Goal: Task Accomplishment & Management: Complete application form

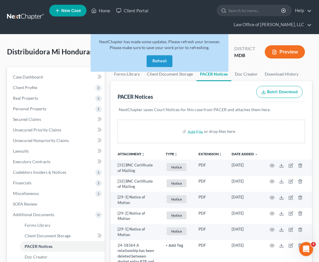
click at [153, 60] on button "Refresh" at bounding box center [160, 61] width 26 height 12
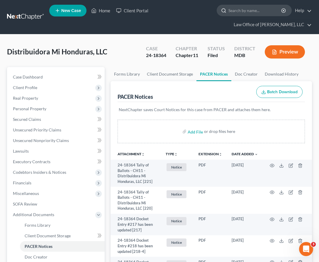
click at [240, 9] on input "search" at bounding box center [256, 10] width 54 height 11
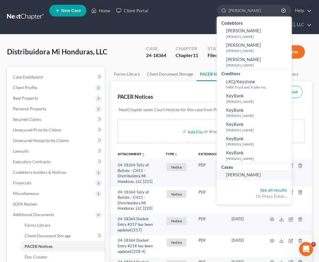
type input "[PERSON_NAME]"
click at [238, 173] on span "Saxon, Keysha" at bounding box center [243, 174] width 35 height 5
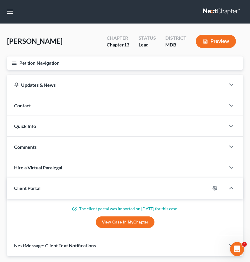
click at [14, 62] on line "button" at bounding box center [14, 62] width 4 height 0
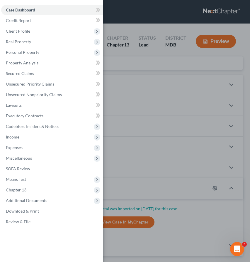
click at [132, 68] on div "Case Dashboard Payments Invoices Payments Payments Credit Report Client Profile" at bounding box center [125, 131] width 250 height 262
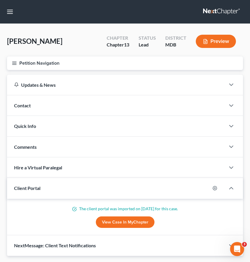
click at [14, 62] on line "button" at bounding box center [14, 62] width 4 height 0
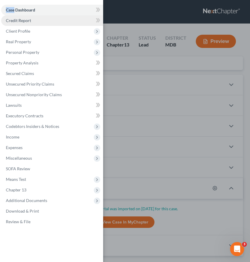
click at [15, 20] on span "Credit Report" at bounding box center [18, 20] width 25 height 5
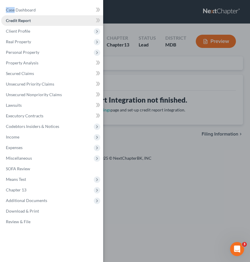
click at [21, 22] on span "Credit Report" at bounding box center [18, 20] width 25 height 5
click at [20, 33] on span "Client Profile" at bounding box center [18, 30] width 24 height 5
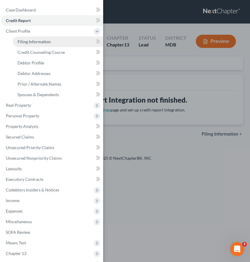
click at [37, 45] on link "Filing Information" at bounding box center [58, 41] width 90 height 11
select select "1"
select select "0"
select select "3"
select select "21"
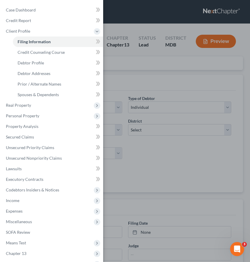
click at [135, 77] on div "Case Dashboard Payments Invoices Payments Payments Credit Report Client Profile" at bounding box center [125, 131] width 250 height 262
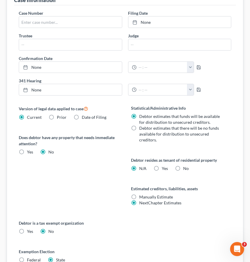
scroll to position [219, 0]
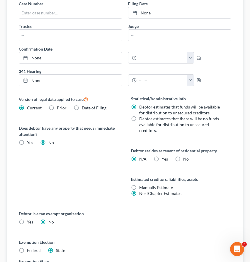
click at [183, 157] on label "No" at bounding box center [186, 159] width 6 height 6
click at [186, 157] on input "No" at bounding box center [188, 158] width 4 height 4
radio input "true"
radio input "false"
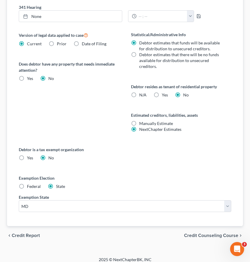
scroll to position [288, 0]
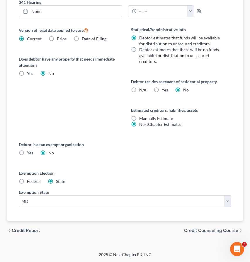
click at [192, 228] on span "Credit Counseling Course" at bounding box center [211, 230] width 54 height 5
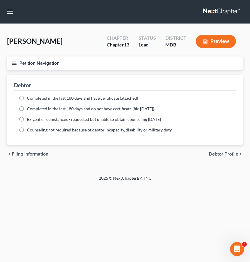
click at [27, 97] on label "Completed in the last 180 days and have certificate (attached)" at bounding box center [82, 98] width 111 height 6
click at [29, 97] on input "Completed in the last 180 days and have certificate (attached)" at bounding box center [31, 97] width 4 height 4
radio input "true"
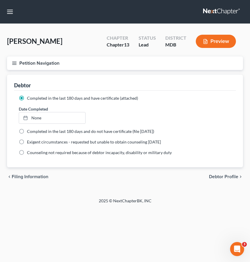
click at [211, 176] on span "Debtor Profile" at bounding box center [223, 176] width 29 height 5
select select "0"
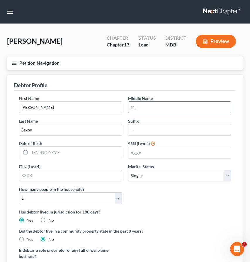
click at [139, 107] on input "text" at bounding box center [180, 107] width 103 height 11
type input "Marie"
click at [171, 217] on div "Has debtor lived in jurisdiction for 180 days? Yes No Debtor must reside in jur…" at bounding box center [125, 215] width 213 height 14
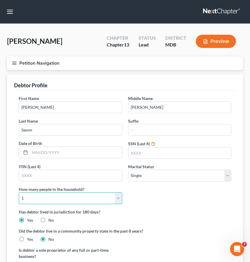
click at [116, 195] on select "Select 1 2 3 4 5 6 7 8 9 10 11 12 13 14 15 16 17 18 19 20" at bounding box center [71, 198] width 104 height 12
select select "3"
click at [214, 204] on div "First Name Keysha Middle Name Marie Last Name Saxon Suffix Date of Birth SSN (L…" at bounding box center [125, 151] width 219 height 113
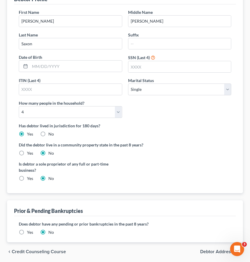
scroll to position [86, 0]
click at [27, 231] on label "Yes" at bounding box center [30, 232] width 6 height 6
click at [29, 231] on input "Yes" at bounding box center [31, 231] width 4 height 4
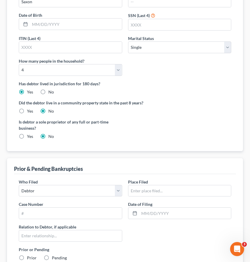
scroll to position [149, 0]
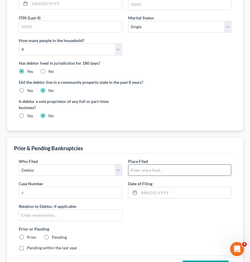
click at [141, 169] on input "text" at bounding box center [180, 169] width 103 height 11
type input "Maryland"
type input "18-21074"
type input "12/18/2018"
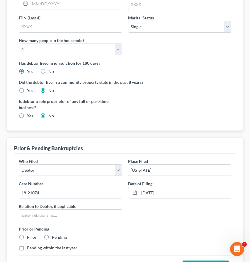
click at [27, 236] on label "Prior" at bounding box center [32, 237] width 10 height 6
click at [29, 236] on input "Prior" at bounding box center [31, 236] width 4 height 4
radio input "true"
click at [29, 217] on input "text" at bounding box center [70, 214] width 103 height 11
type input "S"
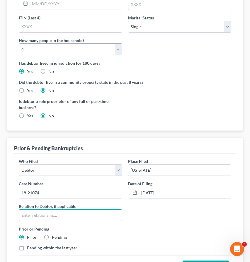
scroll to position [0, 0]
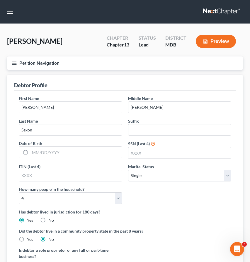
click at [13, 62] on icon "button" at bounding box center [14, 62] width 5 height 5
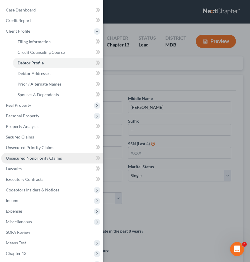
click at [16, 156] on span "Unsecured Nonpriority Claims" at bounding box center [34, 157] width 56 height 5
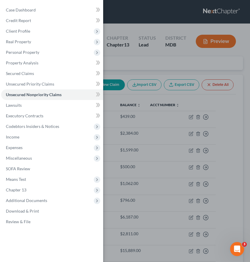
click at [136, 65] on div "Case Dashboard Payments Invoices Payments Payments Credit Report Client Profile" at bounding box center [125, 131] width 250 height 262
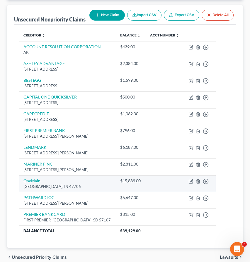
scroll to position [64, 0]
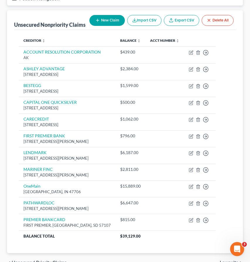
click at [90, 23] on button "New Claim" at bounding box center [108, 20] width 36 height 11
select select "0"
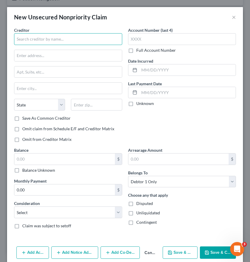
click at [37, 36] on input "text" at bounding box center [68, 39] width 108 height 12
type input "Ally Credit"
type input "PO Box 9222"
type input "11804"
type input "Old Bethpage"
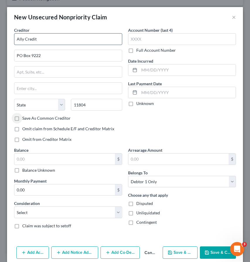
select select "35"
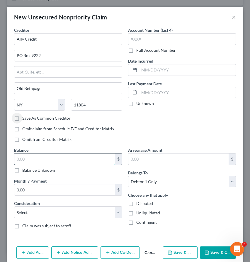
click at [49, 164] on input "text" at bounding box center [64, 158] width 101 height 11
type input "1,730"
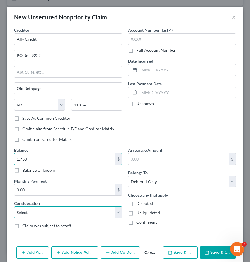
click at [64, 215] on select "Select Cable / Satellite Services Collection Agency Credit Card Debt Debt Couns…" at bounding box center [68, 212] width 108 height 12
select select "2"
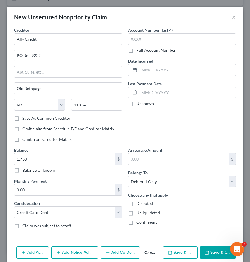
click at [212, 253] on button "Save & Close" at bounding box center [218, 252] width 36 height 12
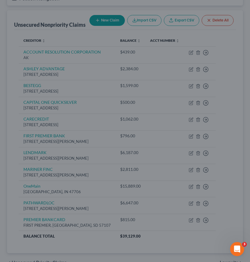
type input "1,730.00"
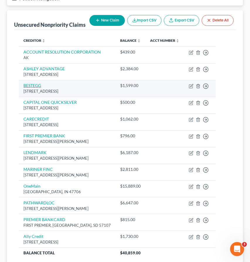
click at [33, 88] on link "BESTEGG" at bounding box center [32, 85] width 18 height 5
select select "39"
select select "14"
select select "0"
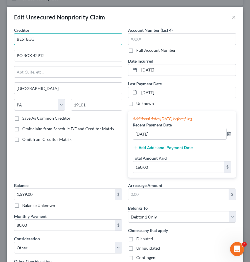
drag, startPoint x: 20, startPoint y: 39, endPoint x: 87, endPoint y: 34, distance: 67.1
click at [87, 34] on input "BESTEGG" at bounding box center [68, 39] width 108 height 12
click at [19, 38] on input "BESTEGG" at bounding box center [68, 39] width 108 height 12
drag, startPoint x: 19, startPoint y: 38, endPoint x: 63, endPoint y: 38, distance: 43.7
click at [63, 38] on input "BESTEGG" at bounding box center [68, 39] width 108 height 12
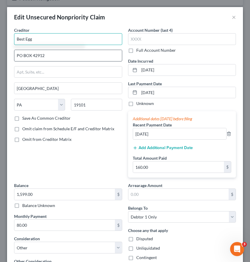
type input "Best Egg"
click at [31, 56] on input "PO BOX 42912" at bounding box center [68, 55] width 108 height 11
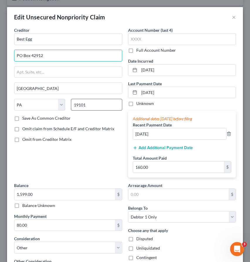
type input "PO Box 42912"
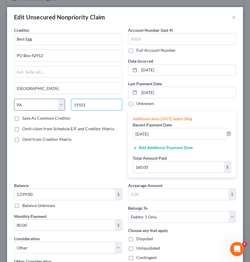
drag, startPoint x: 95, startPoint y: 107, endPoint x: 46, endPoint y: 104, distance: 48.3
click at [46, 104] on div "State AL AK AR AZ CA CO CT DE DC FL GA GU HI ID IL IN IA KS KY LA ME MD MA MI M…" at bounding box center [68, 107] width 114 height 16
type input "19101"
type input "Philadelphia"
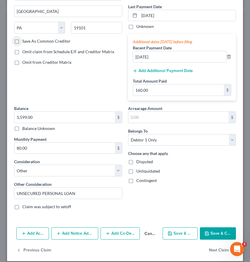
scroll to position [83, 0]
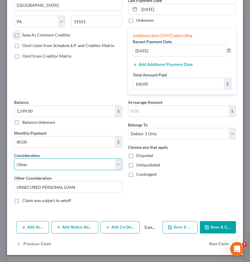
click at [38, 164] on select "Select Cable / Satellite Services Collection Agency Credit Card Debt Debt Couns…" at bounding box center [68, 164] width 108 height 12
select select "10"
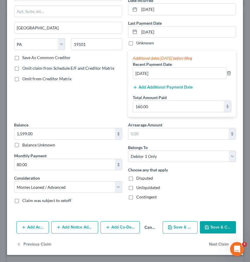
click at [211, 224] on button "Save & Close" at bounding box center [218, 227] width 36 height 12
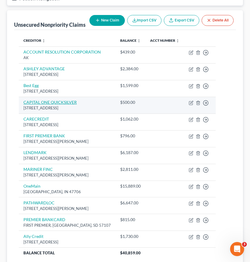
click at [33, 105] on link "CAPITAL ONE QUICKSILVER" at bounding box center [49, 102] width 53 height 5
select select "46"
select select "2"
select select "0"
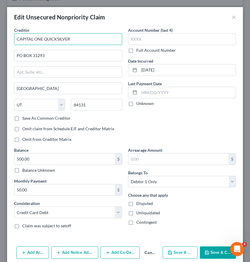
drag, startPoint x: 44, startPoint y: 37, endPoint x: 119, endPoint y: 37, distance: 74.9
click at [119, 37] on input "CAPITAL ONE QUICKSILVER" at bounding box center [68, 39] width 108 height 12
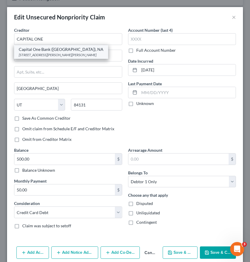
click at [33, 50] on div "Capital One Bank (USA), NA" at bounding box center [61, 49] width 85 height 6
type input "Capital One Bank (USA), NA"
type input "4851 Cox Rd."
type input "Glen Allen"
select select "48"
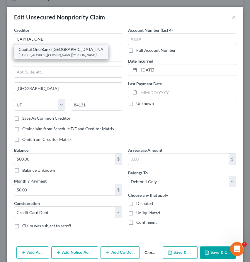
type input "23060"
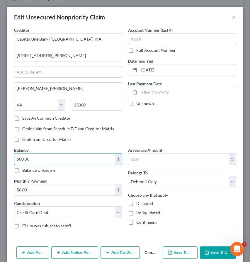
drag, startPoint x: 33, startPoint y: 160, endPoint x: -16, endPoint y: 152, distance: 50.3
click at [0, 152] on html "Home New Case Client Portal Law Office of David Cahn, LLC david@cahnlawoffice.c…" at bounding box center [125, 123] width 250 height 375
type input "45,500.00"
click at [207, 251] on polyline "button" at bounding box center [206, 250] width 1 height 1
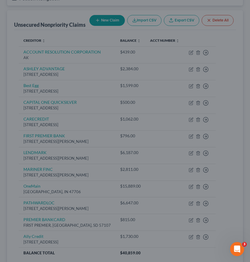
type input "0"
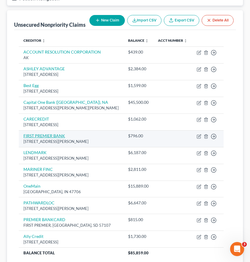
click at [38, 138] on link "FIRST PREMIER BANK" at bounding box center [44, 135] width 42 height 5
select select "43"
select select "2"
select select "0"
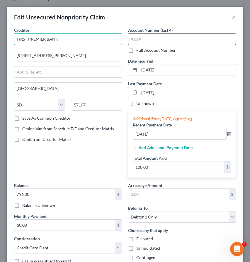
drag, startPoint x: 27, startPoint y: 38, endPoint x: 149, endPoint y: 37, distance: 121.8
click at [149, 37] on div "Creditor * FIRST PREMIER BANK 3820 N LOUISE AVE SIOUX FALLS State AL AK AR AZ C…" at bounding box center [125, 147] width 228 height 241
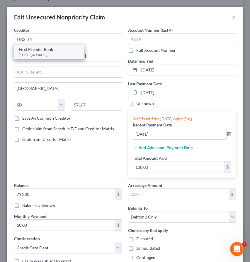
click at [44, 54] on div "PO Box 5529, Sioux Falls, SD 57117" at bounding box center [49, 54] width 61 height 5
type input "First Premier Bank"
type input "PO Box 5529"
type input "Sioux Falls"
type input "57117"
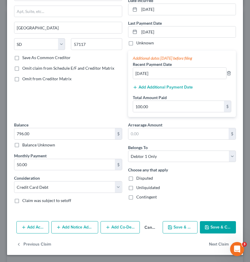
click at [216, 228] on button "Save & Close" at bounding box center [218, 227] width 36 height 12
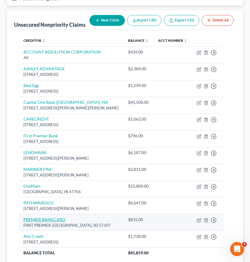
click at [36, 222] on link "PREMIER BANKCARD" at bounding box center [44, 219] width 42 height 5
select select "43"
select select "2"
select select "0"
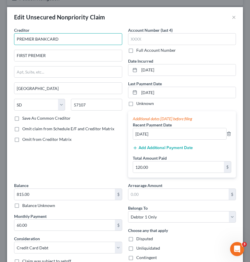
drag, startPoint x: 17, startPoint y: 38, endPoint x: 107, endPoint y: 39, distance: 89.3
click at [107, 39] on input "PREMIER BANKCARD" at bounding box center [68, 39] width 108 height 12
type input "D"
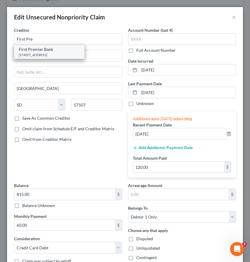
click at [41, 50] on div "First Premier Bank" at bounding box center [49, 49] width 61 height 6
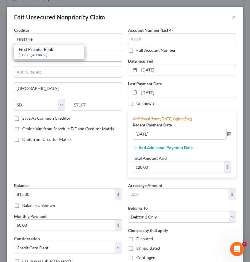
type input "First Premier Bank"
type input "PO Box 5529"
type input "Sioux Falls"
type input "57117"
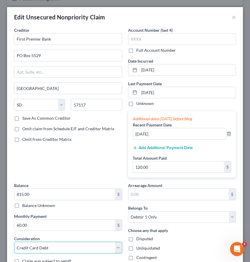
click at [28, 247] on select "Select Cable / Satellite Services Collection Agency Credit Card Debt Debt Couns…" at bounding box center [68, 247] width 108 height 12
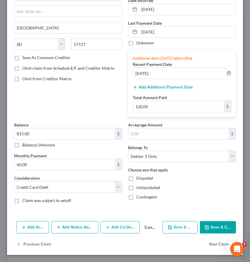
click at [213, 228] on button "Save & Close" at bounding box center [218, 227] width 36 height 12
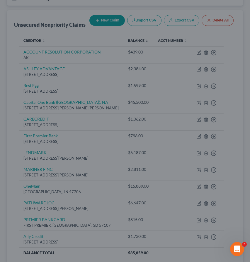
type input "0"
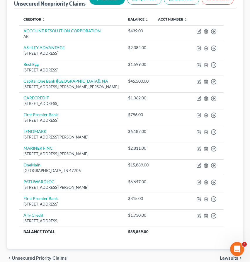
scroll to position [85, 0]
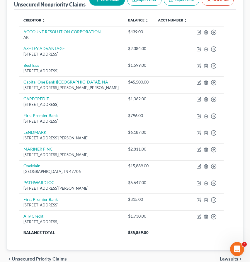
click at [90, 1] on button "New Claim" at bounding box center [108, 0] width 36 height 11
select select "0"
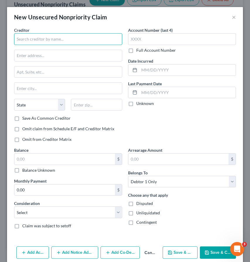
click at [36, 37] on input "text" at bounding box center [68, 39] width 108 height 12
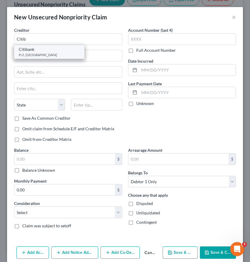
click at [38, 53] on div "P.O. Box 9001037, Louisville, KY 40290" at bounding box center [49, 54] width 61 height 5
type input "Citibank"
type input "P.O. Box 9001037"
type input "Louisville"
select select "18"
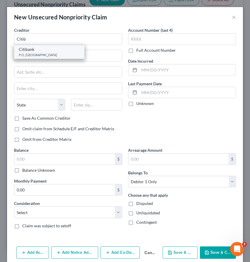
type input "40290"
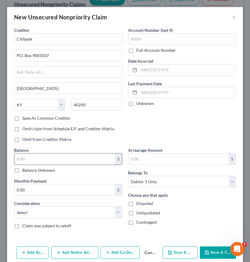
click at [23, 156] on input "text" at bounding box center [64, 158] width 101 height 11
type input "612"
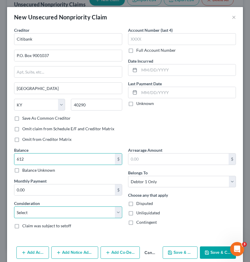
click at [62, 213] on select "Select Cable / Satellite Services Collection Agency Credit Card Debt Debt Couns…" at bounding box center [68, 212] width 108 height 12
select select "2"
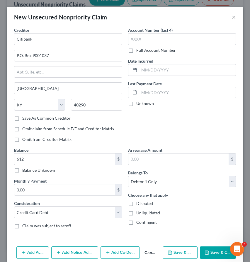
click at [212, 250] on button "Save & Close" at bounding box center [218, 252] width 36 height 12
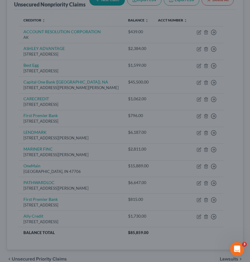
type input "612.00"
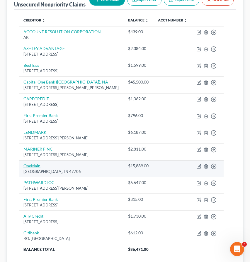
click at [28, 168] on link "OneMain" at bounding box center [31, 165] width 17 height 5
select select "15"
select select "14"
select select "0"
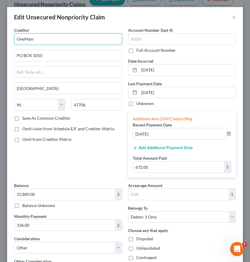
click at [37, 41] on input "OneMain" at bounding box center [68, 39] width 108 height 12
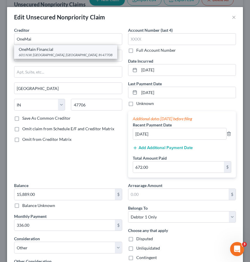
click at [36, 51] on div "OneMain Financial" at bounding box center [66, 49] width 94 height 6
type input "OneMain Financial"
type input "601 N.W. Second Street"
type input "Evansville"
type input "47708"
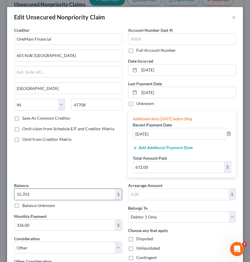
type input "15,703"
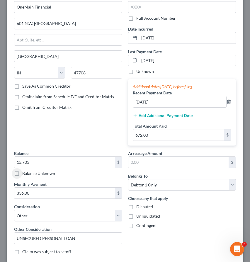
scroll to position [63, 0]
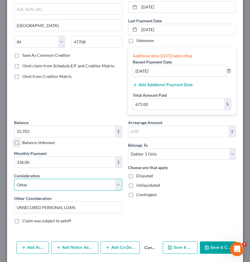
click at [55, 186] on select "Select Cable / Satellite Services Collection Agency Credit Card Debt Debt Couns…" at bounding box center [68, 185] width 108 height 12
select select "10"
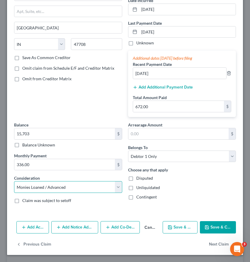
scroll to position [60, 0]
click at [212, 226] on button "Save & Close" at bounding box center [218, 227] width 36 height 12
type input "15,703.00"
type input "0"
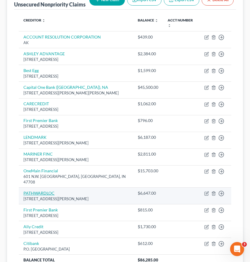
click at [30, 190] on link "PATHWARDLOC" at bounding box center [38, 192] width 31 height 5
select select "43"
select select "10"
select select "0"
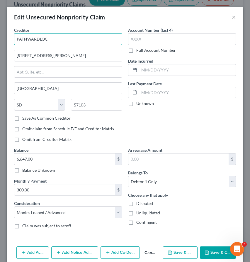
drag, startPoint x: 17, startPoint y: 40, endPoint x: 94, endPoint y: 40, distance: 76.9
click at [94, 40] on input "PATHWARDLOC" at bounding box center [68, 39] width 108 height 12
type input "Pathward"
type input "101 S. Reid St., Ste. 307"
type input "57103"
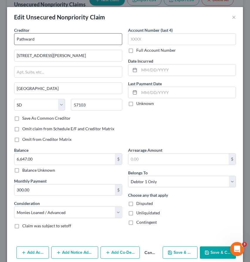
type input "Sioux Falls"
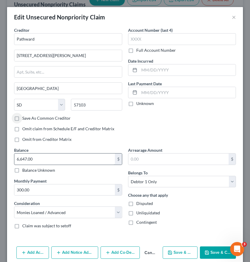
scroll to position [25, 0]
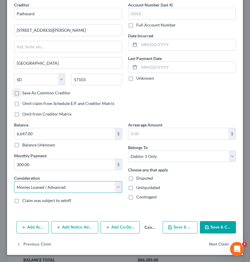
click at [71, 187] on select "Select Cable / Satellite Services Collection Agency Credit Card Debt Debt Couns…" at bounding box center [68, 187] width 108 height 12
click at [209, 225] on icon "button" at bounding box center [207, 227] width 5 height 5
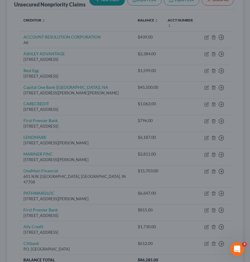
type input "0"
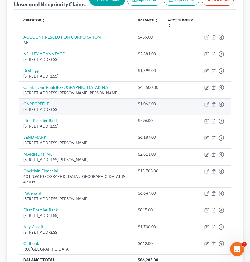
click at [33, 105] on link "CARECREDIT" at bounding box center [36, 103] width 26 height 5
select select "39"
select select "2"
select select "0"
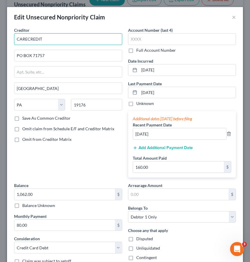
drag, startPoint x: 46, startPoint y: 38, endPoint x: -9, endPoint y: 34, distance: 54.5
click at [0, 34] on html "Home New Case Client Portal Law Office of David Cahn, LLC david@cahnlawoffice.c…" at bounding box center [125, 116] width 250 height 402
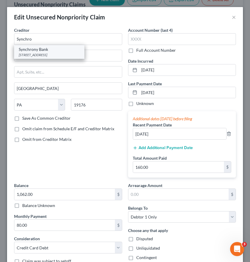
click at [29, 49] on div "Synchrony Bank" at bounding box center [49, 49] width 61 height 6
type input "Synchrony Bank"
type input "170 West Election Road, Ste. 125"
type input "Draper"
select select "46"
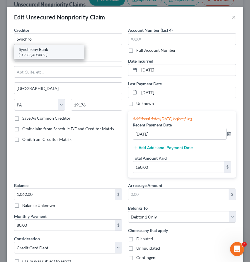
type input "84020"
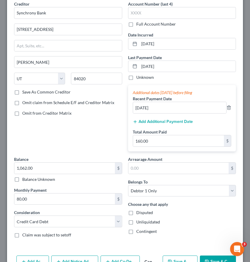
scroll to position [60, 0]
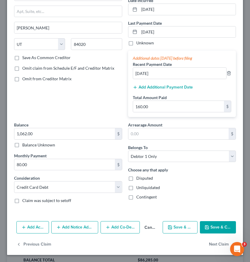
click at [211, 225] on button "Save & Close" at bounding box center [218, 227] width 36 height 12
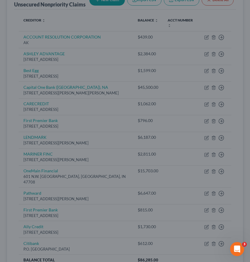
type input "0"
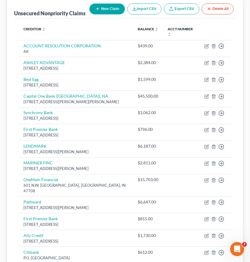
scroll to position [76, 0]
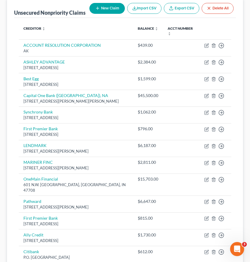
click at [90, 7] on button "New Claim" at bounding box center [108, 8] width 36 height 11
select select "0"
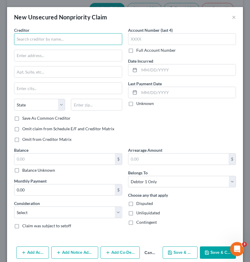
click at [32, 37] on input "text" at bounding box center [68, 39] width 108 height 12
click at [32, 37] on input "Synchr" at bounding box center [68, 39] width 108 height 12
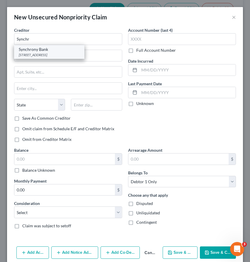
click at [30, 51] on div "Synchrony Bank" at bounding box center [49, 49] width 61 height 6
type input "Synchrony Bank"
type input "170 West Election Road, Ste. 125"
type input "Draper"
select select "46"
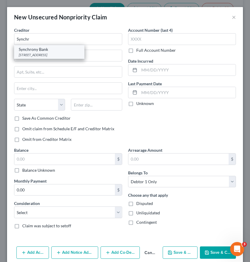
type input "84020"
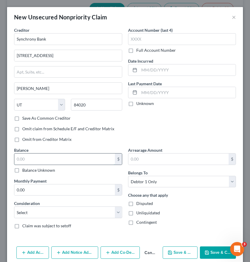
click at [26, 159] on input "text" at bounding box center [64, 158] width 101 height 11
type input "5,858"
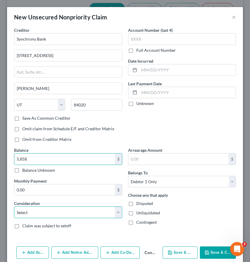
click at [28, 209] on select "Select Cable / Satellite Services Collection Agency Credit Card Debt Debt Couns…" at bounding box center [68, 212] width 108 height 12
select select "2"
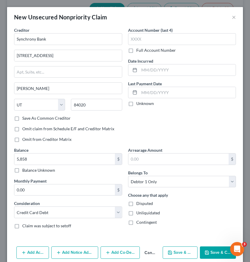
click at [215, 252] on button "Save & Close" at bounding box center [218, 252] width 36 height 12
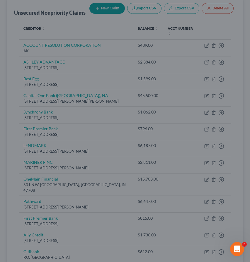
type input "5,858.00"
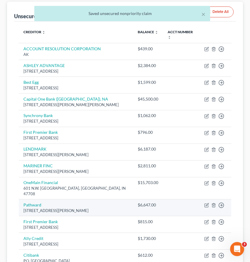
scroll to position [64, 0]
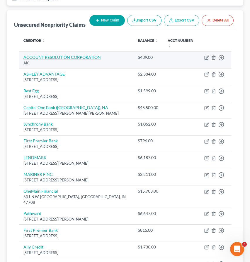
click at [54, 60] on link "ACCOUNT RESOLUTION CORPORATION" at bounding box center [62, 57] width 78 height 5
select select "1"
select select "2"
select select "0"
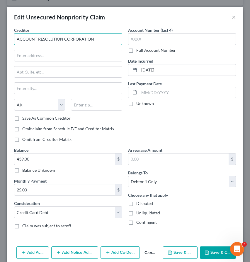
drag, startPoint x: 103, startPoint y: 37, endPoint x: -14, endPoint y: 33, distance: 117.2
click at [0, 33] on html "Home New Case Client Portal Law Office of David Cahn, LLC david@cahnlawoffice.c…" at bounding box center [125, 145] width 250 height 419
type input "Account Resolution Corp."
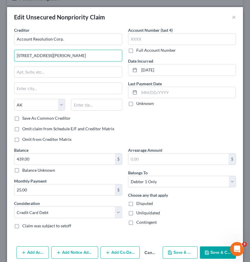
type input "700 Goddard Ave."
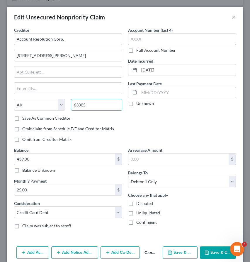
type input "63005"
type input "Chesterfield"
select select "26"
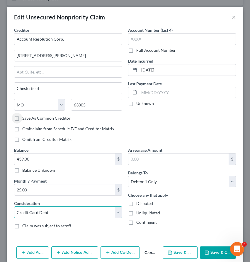
click at [49, 213] on select "Select Cable / Satellite Services Collection Agency Credit Card Debt Debt Couns…" at bounding box center [68, 212] width 108 height 12
select select "1"
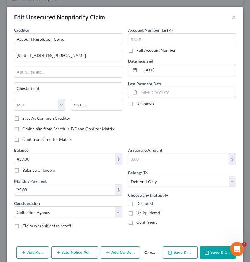
click at [206, 250] on icon "button" at bounding box center [208, 252] width 4 height 4
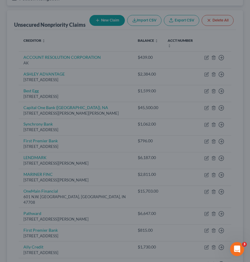
type input "0"
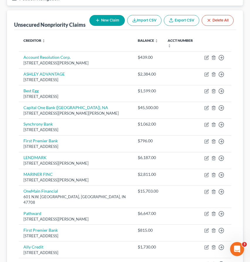
click at [90, 23] on button "New Claim" at bounding box center [108, 20] width 36 height 11
select select "0"
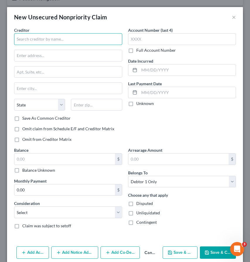
click at [29, 38] on input "text" at bounding box center [68, 39] width 108 height 12
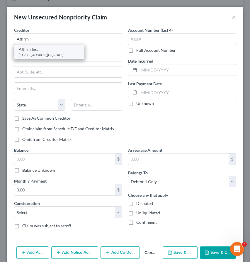
click at [31, 51] on div "Affirm Inc." at bounding box center [49, 49] width 61 height 6
type input "Affirm Inc."
type input "650 California St., Fl. 12"
type input "San Francisco"
select select "4"
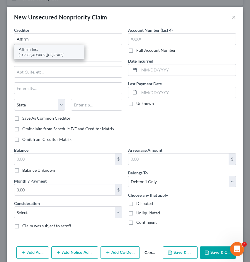
type input "94108"
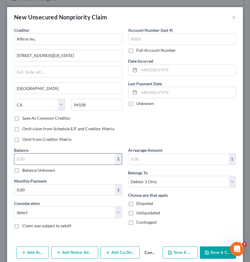
click at [26, 160] on input "text" at bounding box center [64, 158] width 101 height 11
type input "60"
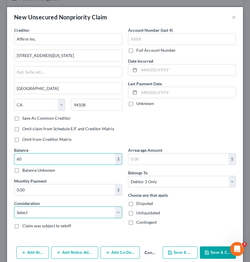
click at [24, 215] on select "Select Cable / Satellite Services Collection Agency Credit Card Debt Debt Couns…" at bounding box center [68, 212] width 108 height 12
select select "10"
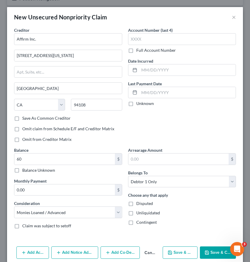
click at [210, 253] on icon "button" at bounding box center [207, 252] width 5 height 5
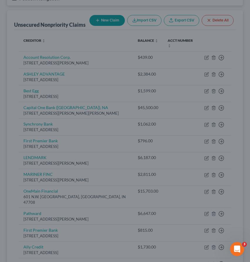
type input "60.00"
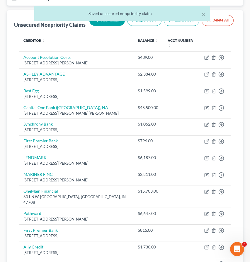
click at [28, 19] on div "× Saved unsecured nonpriority claim" at bounding box center [122, 15] width 250 height 18
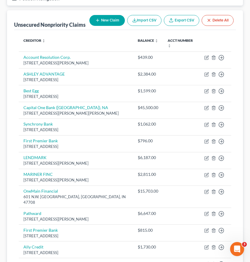
click at [90, 18] on button "New Claim" at bounding box center [108, 20] width 36 height 11
select select "0"
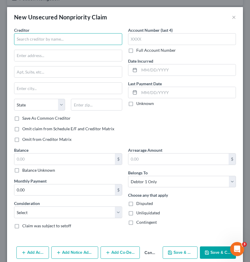
click at [30, 43] on input "text" at bounding box center [68, 39] width 108 height 12
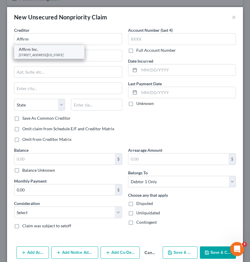
click at [23, 51] on div "Affirm Inc." at bounding box center [49, 49] width 61 height 6
type input "Affirm Inc."
type input "650 California St., Fl. 12"
type input "San Francisco"
select select "4"
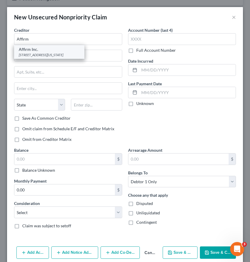
type input "94108"
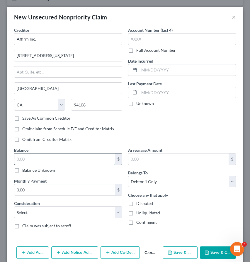
click at [28, 155] on input "text" at bounding box center [64, 158] width 101 height 11
type input "88"
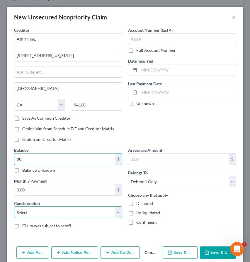
click at [33, 211] on select "Select Cable / Satellite Services Collection Agency Credit Card Debt Debt Couns…" at bounding box center [68, 212] width 108 height 12
select select "10"
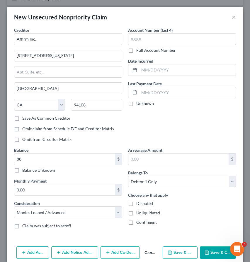
click at [209, 251] on icon "button" at bounding box center [208, 252] width 4 height 4
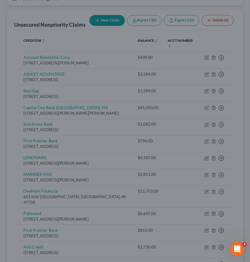
type input "88.00"
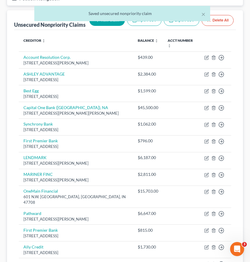
click at [29, 21] on div "× Saved unsecured nonpriority claim" at bounding box center [122, 15] width 250 height 18
click at [203, 16] on button "×" at bounding box center [204, 14] width 4 height 7
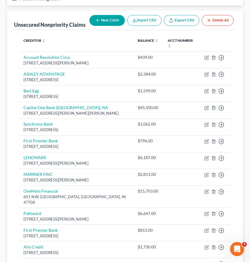
click at [90, 18] on button "New Claim" at bounding box center [108, 20] width 36 height 11
select select "0"
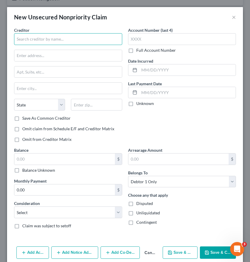
click at [29, 36] on input "text" at bounding box center [68, 39] width 108 height 12
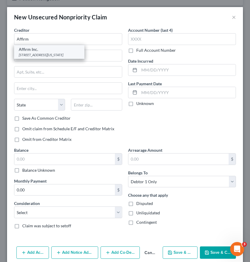
click at [31, 53] on div "650 California St., Fl. 12, San Francisco, CA 94108" at bounding box center [49, 54] width 61 height 5
type input "Affirm Inc."
type input "650 California St., Fl. 12"
type input "San Francisco"
select select "4"
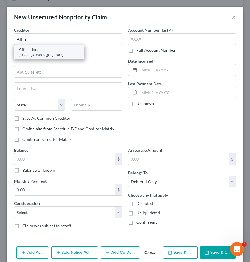
type input "94108"
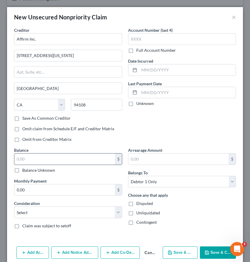
click at [25, 156] on input "text" at bounding box center [64, 158] width 101 height 11
type input "122"
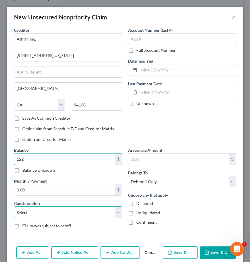
click at [38, 217] on select "Select Cable / Satellite Services Collection Agency Credit Card Debt Debt Couns…" at bounding box center [68, 212] width 108 height 12
select select "10"
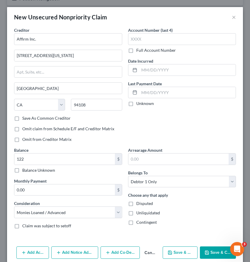
click at [207, 249] on button "Save & Close" at bounding box center [218, 252] width 36 height 12
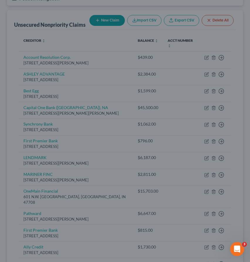
type input "122.00"
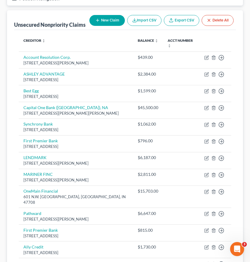
click at [90, 17] on button "New Claim" at bounding box center [108, 20] width 36 height 11
select select "0"
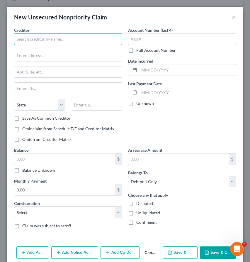
click at [29, 37] on input "text" at bounding box center [68, 39] width 108 height 12
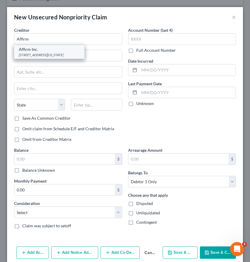
click at [29, 49] on div "Affirm Inc." at bounding box center [49, 49] width 61 height 6
type input "Affirm Inc."
type input "650 California St., Fl. 12"
type input "San Francisco"
select select "4"
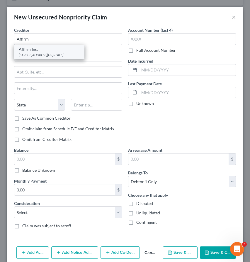
type input "94108"
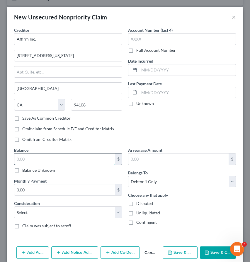
click at [24, 156] on input "text" at bounding box center [64, 158] width 101 height 11
type input "324"
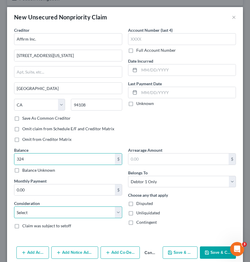
click at [50, 213] on select "Select Cable / Satellite Services Collection Agency Credit Card Debt Debt Couns…" at bounding box center [68, 212] width 108 height 12
select select "10"
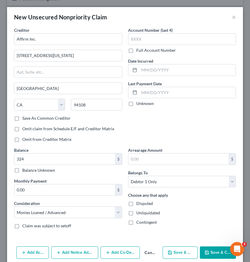
click at [210, 255] on button "Save & Close" at bounding box center [218, 252] width 36 height 12
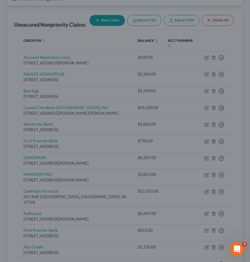
type input "324.00"
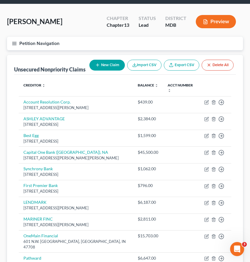
scroll to position [0, 0]
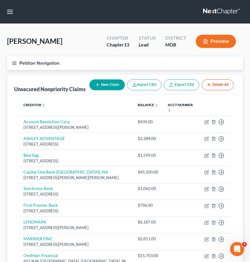
click at [90, 84] on button "New Claim" at bounding box center [108, 84] width 36 height 11
select select "0"
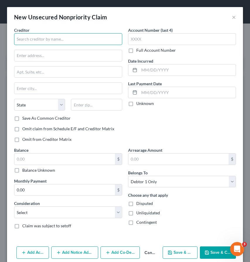
click at [31, 42] on input "text" at bounding box center [68, 39] width 108 height 12
type input "Cherry Technologies Inc."
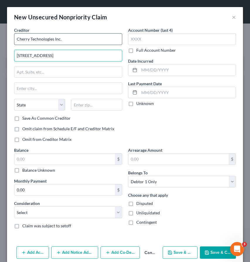
type input "2261 Market St., #4869"
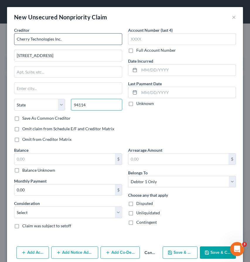
type input "94114"
type input "San Francisco"
select select "4"
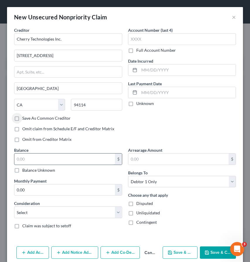
click at [88, 155] on input "text" at bounding box center [64, 158] width 101 height 11
type input "631"
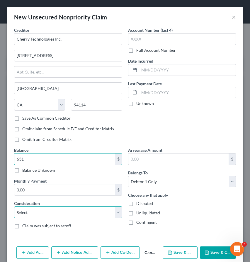
click at [38, 212] on select "Select Cable / Satellite Services Collection Agency Credit Card Debt Debt Couns…" at bounding box center [68, 212] width 108 height 12
select select "10"
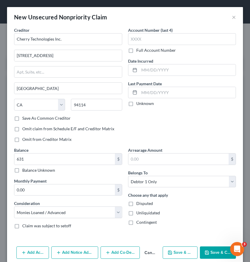
click at [208, 253] on icon "button" at bounding box center [207, 252] width 5 height 5
type input "631.00"
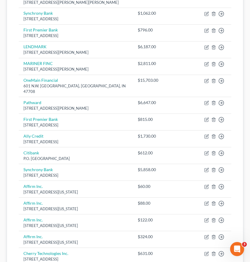
scroll to position [237, 0]
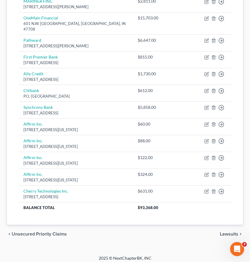
click at [44, 231] on span "Unsecured Priority Claims" at bounding box center [39, 233] width 55 height 5
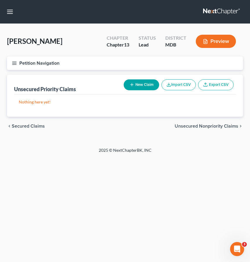
click at [26, 127] on span "Secured Claims" at bounding box center [28, 126] width 33 height 5
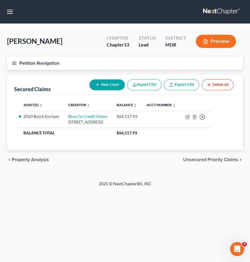
click at [103, 83] on button "New Claim" at bounding box center [108, 84] width 36 height 11
select select "0"
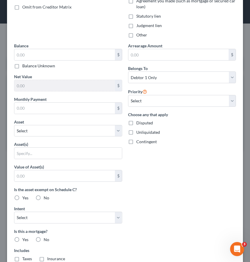
scroll to position [181, 0]
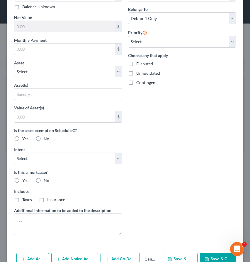
click at [152, 258] on button "Cancel" at bounding box center [150, 259] width 21 height 12
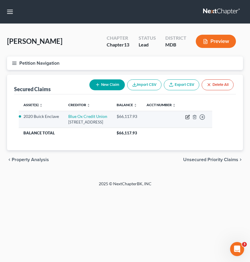
click at [190, 119] on icon "button" at bounding box center [188, 117] width 5 height 5
select select "23"
select select "8"
select select "0"
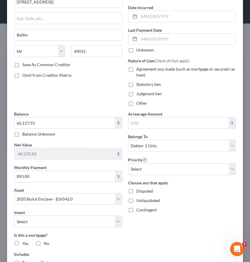
scroll to position [112, 0]
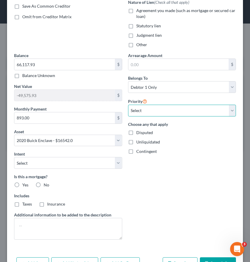
click at [142, 112] on select "Select 1st 2nd 3rd 4th 5th 6th 7th 8th 9th 10th 11th 12th 13th 14th 15th 16th 1…" at bounding box center [182, 111] width 108 height 12
select select "0"
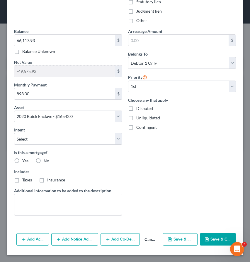
click at [44, 162] on label "No" at bounding box center [47, 161] width 6 height 6
click at [46, 161] on input "No" at bounding box center [48, 160] width 4 height 4
radio input "true"
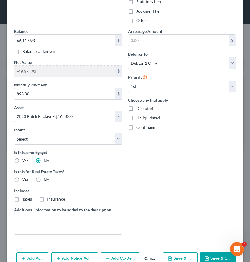
click at [44, 180] on label "No" at bounding box center [47, 180] width 6 height 6
click at [46, 180] on input "No" at bounding box center [48, 179] width 4 height 4
radio input "true"
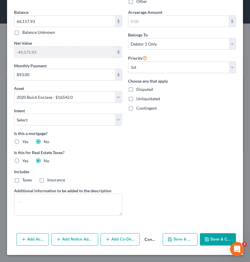
click at [208, 240] on polyline "button" at bounding box center [207, 239] width 2 height 1
select select
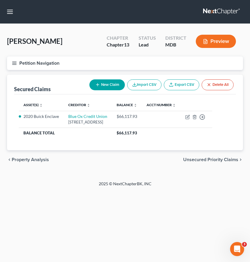
click at [214, 162] on span "Unsecured Priority Claims" at bounding box center [210, 159] width 55 height 5
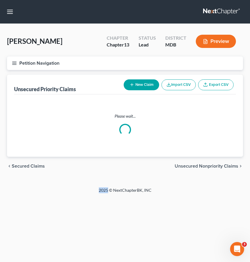
click at [214, 169] on div "chevron_left Secured Claims Unsecured Nonpriority Claims chevron_right" at bounding box center [125, 165] width 236 height 19
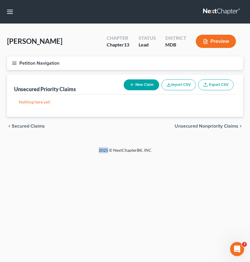
click at [203, 126] on span "Unsecured Nonpriority Claims" at bounding box center [207, 126] width 64 height 5
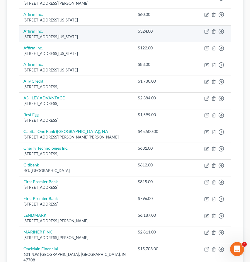
scroll to position [129, 0]
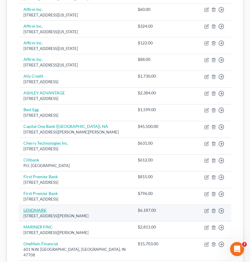
click at [31, 212] on link "LENDMARK" at bounding box center [34, 209] width 23 height 5
select select "21"
select select "10"
select select "0"
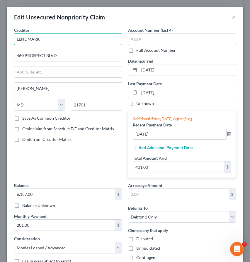
click at [42, 40] on input "LENDMARK" at bounding box center [68, 39] width 108 height 12
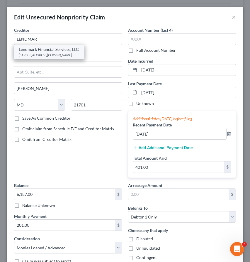
click at [31, 49] on div "Lendmark Financial Services, LLC" at bounding box center [49, 49] width 61 height 6
type input "Lendmark Financial Services, LLC"
type input "1735 N. Brown Road, Suite 300"
type input "Lawrenceville"
select select "10"
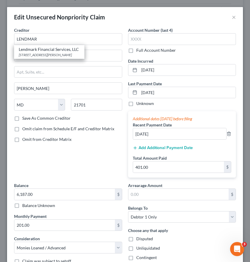
type input "30043"
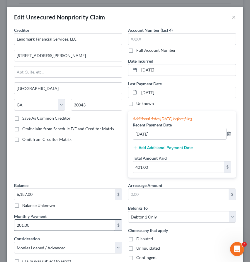
scroll to position [60, 0]
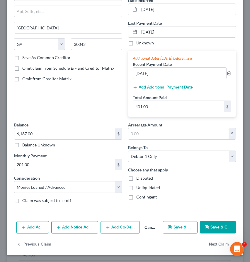
click at [211, 231] on button "Save & Close" at bounding box center [218, 227] width 36 height 12
type input "0"
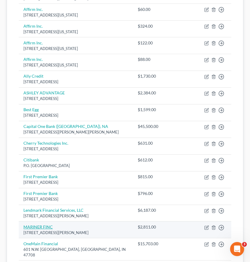
click at [30, 229] on link "MARINER FINC" at bounding box center [37, 226] width 29 height 5
select select "21"
select select "14"
select select "0"
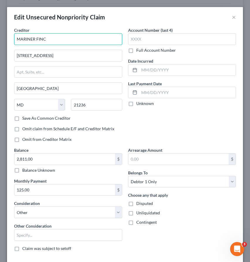
drag, startPoint x: 37, startPoint y: 39, endPoint x: 70, endPoint y: 39, distance: 33.5
click at [70, 39] on input "MARINER FINC" at bounding box center [68, 39] width 108 height 12
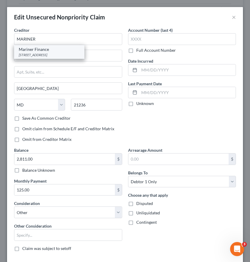
click at [33, 52] on div "Mariner Finance" at bounding box center [49, 49] width 61 height 6
type input "Mariner Finance"
type input "8211 Town Center Drive"
type input "Nottingham"
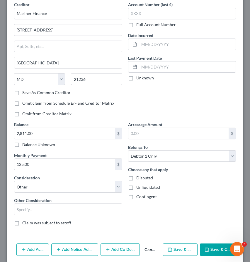
scroll to position [34, 0]
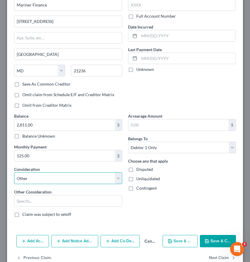
click at [27, 179] on select "Select Cable / Satellite Services Collection Agency Credit Card Debt Debt Couns…" at bounding box center [68, 178] width 108 height 12
select select "10"
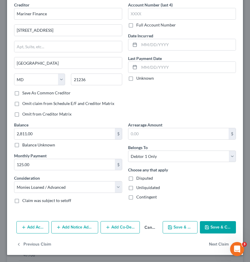
click at [204, 227] on button "Save & Close" at bounding box center [218, 227] width 36 height 12
type input "0"
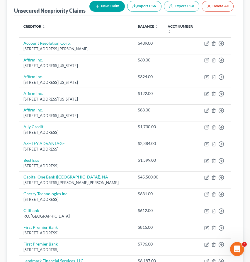
scroll to position [0, 0]
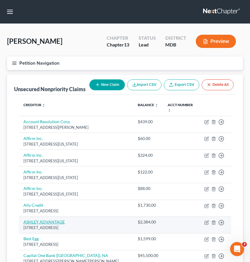
click at [33, 223] on link "ASHLEY ADVANTAGE" at bounding box center [43, 221] width 41 height 5
select select "39"
select select "2"
select select "0"
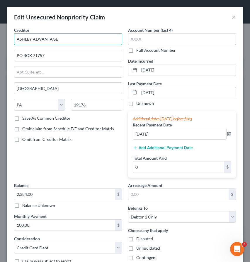
drag, startPoint x: 17, startPoint y: 39, endPoint x: 131, endPoint y: 46, distance: 114.1
click at [131, 46] on div "Creditor * ASHLEY ADVANTAGE PO BOX 71757 PHILADELPHIA State AL AK AR AZ CA CO C…" at bounding box center [125, 147] width 228 height 241
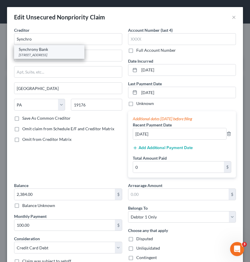
click at [30, 52] on div "170 West Election Road, Ste. 125, Draper, UT 84020" at bounding box center [49, 54] width 61 height 5
type input "Synchrony Bank"
type input "170 West Election Road, Ste. 125"
type input "Draper"
select select "46"
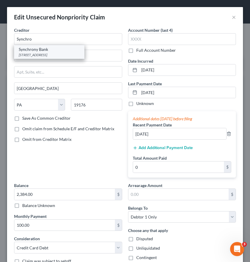
type input "84020"
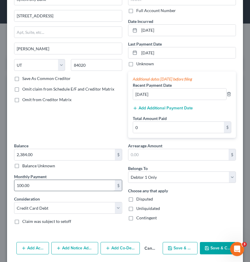
scroll to position [55, 0]
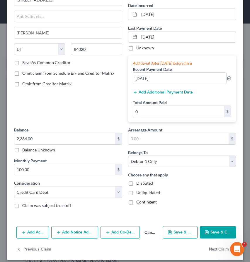
click at [218, 231] on button "Save & Close" at bounding box center [218, 232] width 36 height 12
type input "0"
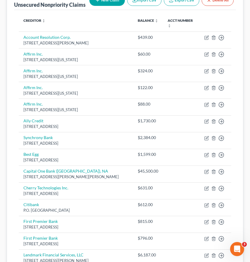
scroll to position [237, 0]
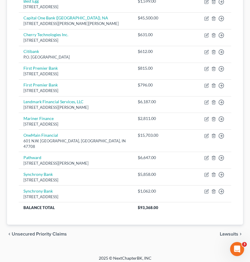
click at [24, 231] on span "Unsecured Priority Claims" at bounding box center [39, 233] width 55 height 5
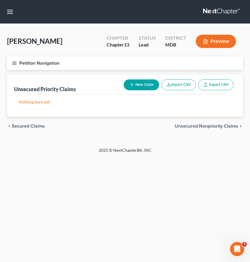
click at [14, 60] on icon "button" at bounding box center [14, 62] width 5 height 5
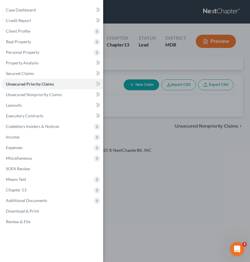
click at [140, 68] on div "Case Dashboard Payments Invoices Payments Payments Credit Report Client Profile" at bounding box center [125, 131] width 250 height 262
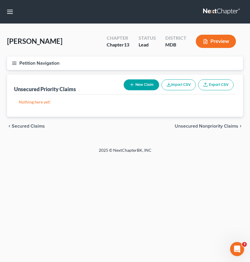
click at [26, 126] on span "Secured Claims" at bounding box center [28, 126] width 33 height 5
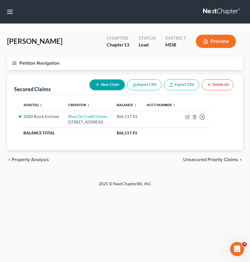
click at [100, 86] on button "New Claim" at bounding box center [108, 84] width 36 height 11
select select "0"
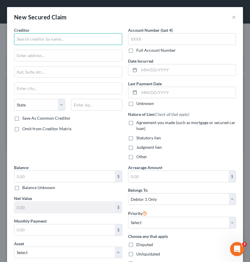
click at [32, 41] on input "text" at bounding box center [68, 39] width 108 height 12
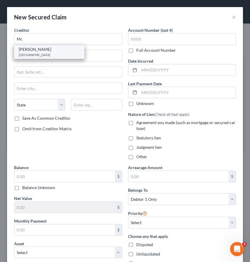
click at [34, 53] on div "PO Box 650783, Dallas, TX 75265" at bounding box center [49, 54] width 61 height 5
type input "Mr. Cooper"
type input "PO Box 650783"
type input "Dallas"
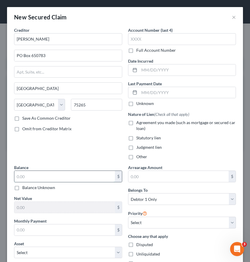
click at [22, 172] on input "text" at bounding box center [64, 176] width 101 height 11
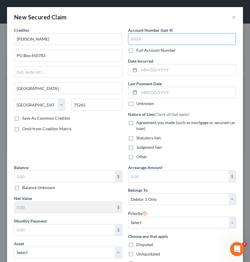
click at [144, 42] on input "text" at bounding box center [182, 39] width 108 height 12
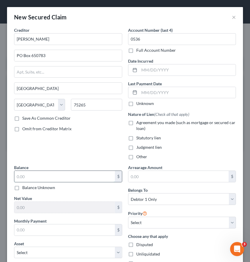
click at [28, 180] on input "text" at bounding box center [64, 176] width 101 height 11
click at [27, 158] on div "Creditor * Mr. Cooper PO Box 650783 Dallas State AL AK AR AZ CA CO CT DE DC FL …" at bounding box center [68, 95] width 114 height 137
click at [40, 176] on input "126,156." at bounding box center [64, 176] width 101 height 11
click at [40, 174] on input "126,156." at bounding box center [64, 176] width 101 height 11
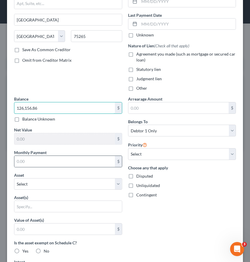
scroll to position [93, 0]
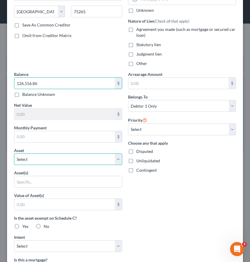
click at [31, 159] on select "Select Other Multiple Assets Jewelry - Butterfly Ring, Earrings - $250.0 Househ…" at bounding box center [68, 159] width 108 height 12
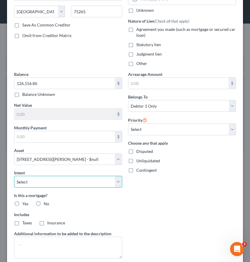
click at [52, 179] on select "Select Surrender Redeem Reaffirm Avoid Other" at bounding box center [68, 182] width 108 height 12
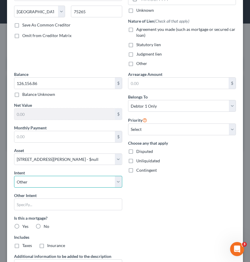
click at [32, 183] on select "Select Surrender Redeem Reaffirm Avoid Other" at bounding box center [68, 182] width 108 height 12
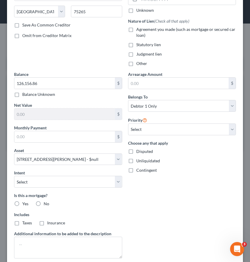
click at [22, 203] on label "Yes" at bounding box center [25, 204] width 6 height 6
click at [25, 203] on input "Yes" at bounding box center [27, 203] width 4 height 4
click at [22, 222] on label "Taxes" at bounding box center [27, 223] width 10 height 6
click at [25, 222] on input "Taxes" at bounding box center [27, 222] width 4 height 4
click at [47, 222] on label "Insurance" at bounding box center [56, 223] width 18 height 6
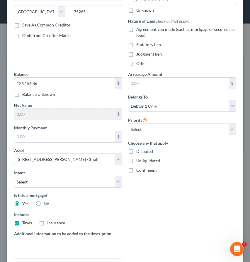
click at [50, 222] on input "Insurance" at bounding box center [52, 222] width 4 height 4
click at [26, 139] on input "text" at bounding box center [64, 136] width 101 height 11
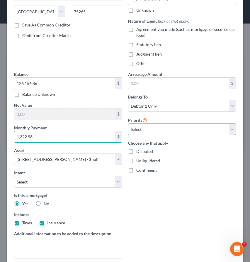
click at [155, 125] on select "Select 1st 2nd 3rd 4th 5th 6th 7th 8th 9th 10th 11th 12th 13th 14th 15th 16th 1…" at bounding box center [182, 129] width 108 height 12
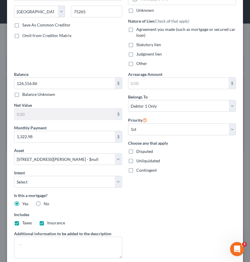
click at [137, 29] on label "Agreement you made (such as mortgage or secured car loan)" at bounding box center [187, 32] width 100 height 12
click at [139, 29] on input "Agreement you made (such as mortgage or secured car loan)" at bounding box center [141, 28] width 4 height 4
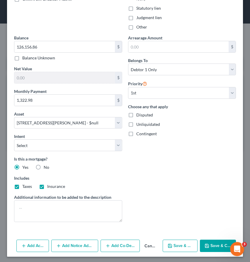
scroll to position [131, 0]
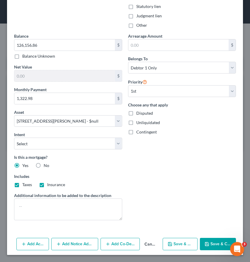
click at [209, 244] on icon "button" at bounding box center [208, 244] width 4 height 4
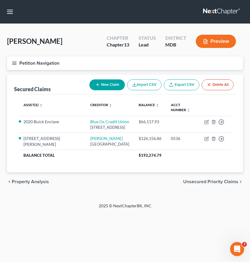
click at [15, 63] on line "button" at bounding box center [14, 63] width 4 height 0
click at [0, 0] on div "Case Dashboard Payments Invoices Payments Payments Credit Report Client Profile" at bounding box center [0, 0] width 0 height 0
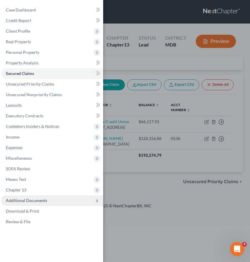
click at [24, 201] on span "Additional Documents" at bounding box center [26, 200] width 41 height 5
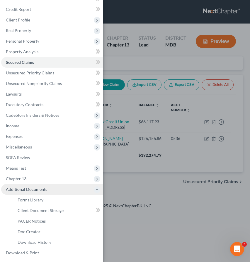
scroll to position [23, 0]
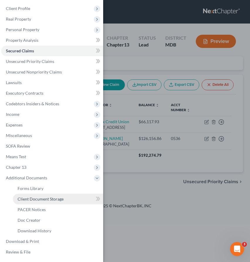
click at [28, 197] on span "Client Document Storage" at bounding box center [41, 198] width 46 height 5
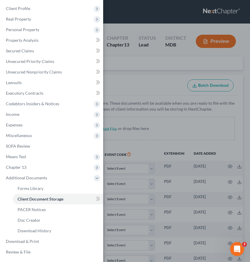
click at [131, 66] on div "Case Dashboard Payments Invoices Payments Payments Credit Report Client Profile" at bounding box center [125, 131] width 250 height 262
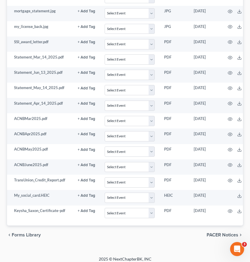
scroll to position [650, 0]
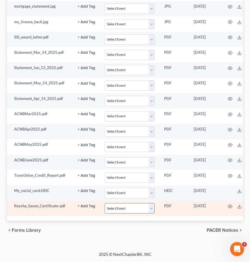
click at [150, 206] on select "Select Event Affidavit Affidavit of Adequate Protection and Lease Payments Affi…" at bounding box center [130, 208] width 50 height 10
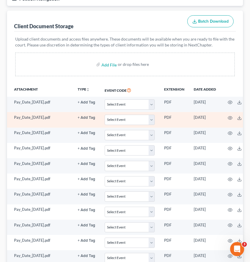
scroll to position [0, 0]
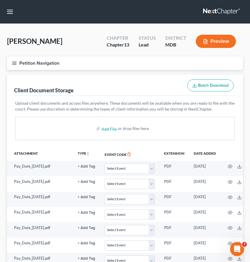
click at [15, 60] on icon "button" at bounding box center [14, 62] width 5 height 5
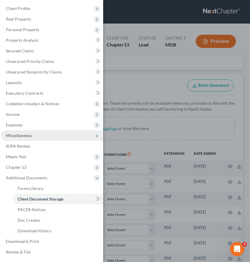
click at [19, 134] on span "Miscellaneous" at bounding box center [19, 135] width 26 height 5
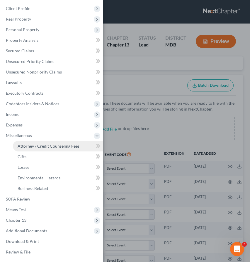
click at [27, 147] on span "Attorney / Credit Counseling Fees" at bounding box center [49, 145] width 62 height 5
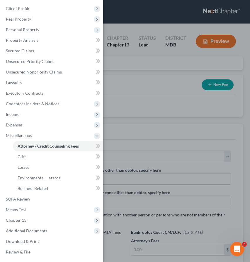
click at [132, 65] on div "Case Dashboard Payments Invoices Payments Payments Credit Report Client Profile" at bounding box center [125, 131] width 250 height 262
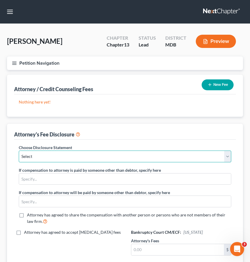
click at [49, 159] on select "Select Hourly Chapter 13(A) 13 Appendix F(B) Vacca Hyatt Chapter 7 13 Appendix …" at bounding box center [125, 156] width 213 height 12
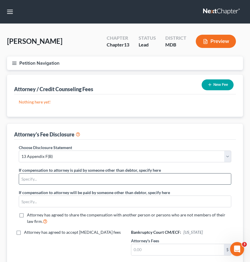
click at [54, 177] on input "text" at bounding box center [125, 178] width 212 height 11
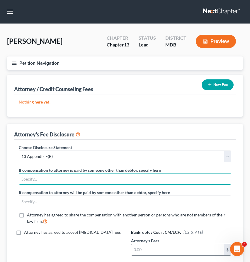
click at [140, 252] on input "text" at bounding box center [178, 249] width 93 height 11
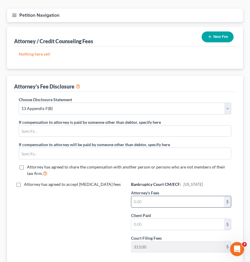
scroll to position [61, 0]
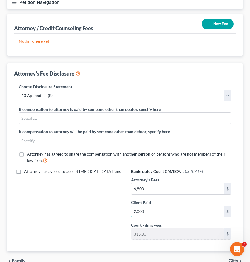
click at [215, 28] on button "New Fee" at bounding box center [218, 23] width 32 height 11
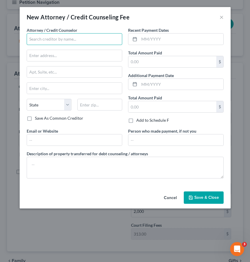
click at [83, 38] on input "text" at bounding box center [75, 39] width 96 height 12
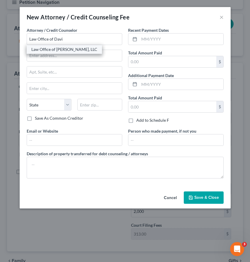
click at [45, 48] on div "Law Office of [PERSON_NAME], LLC" at bounding box center [64, 49] width 66 height 6
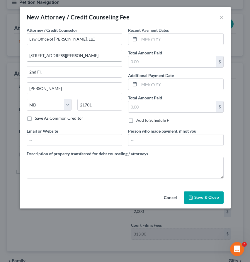
click at [44, 55] on input "129-10 W. Patrick St." at bounding box center [74, 55] width 95 height 11
click at [61, 55] on input "129 W. Patrick St." at bounding box center [74, 55] width 95 height 11
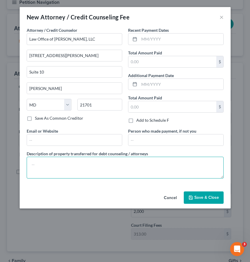
click at [55, 169] on textarea at bounding box center [125, 167] width 197 height 22
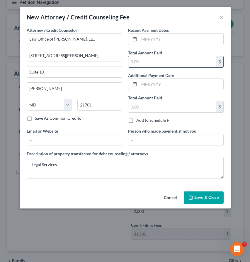
click at [141, 60] on input "text" at bounding box center [173, 61] width 88 height 11
click at [197, 196] on span "Save & Close" at bounding box center [207, 197] width 25 height 5
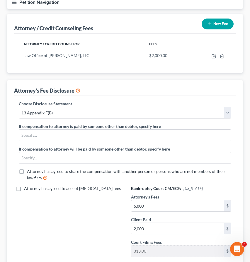
click at [213, 24] on button "New Fee" at bounding box center [218, 23] width 32 height 11
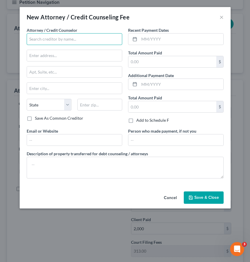
click at [56, 33] on input "text" at bounding box center [75, 39] width 96 height 12
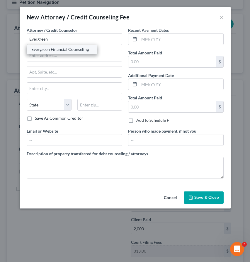
click at [47, 48] on div "Evergreen Financial Counseling" at bounding box center [61, 49] width 61 height 6
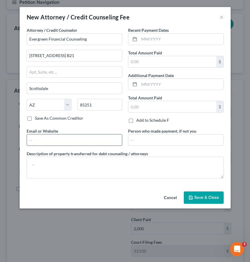
click at [39, 141] on input "text" at bounding box center [74, 139] width 95 height 11
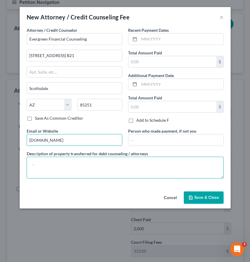
click at [59, 164] on textarea at bounding box center [125, 167] width 197 height 22
click at [80, 169] on textarea "Credit Counseling Course" at bounding box center [125, 167] width 197 height 22
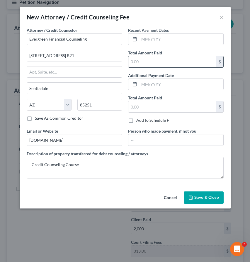
click at [146, 58] on input "text" at bounding box center [173, 61] width 88 height 11
click at [198, 194] on button "Save & Close" at bounding box center [204, 197] width 40 height 12
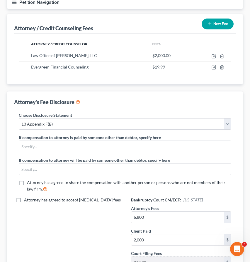
scroll to position [0, 0]
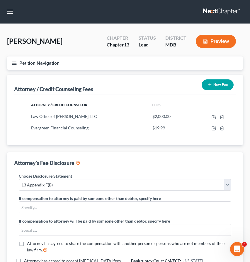
click at [15, 63] on line "button" at bounding box center [14, 63] width 4 height 0
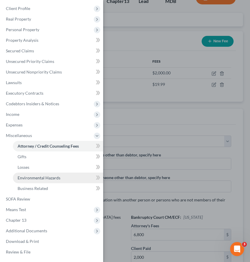
scroll to position [59, 0]
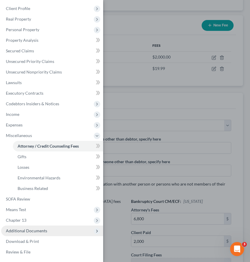
click at [25, 230] on span "Additional Documents" at bounding box center [26, 230] width 41 height 5
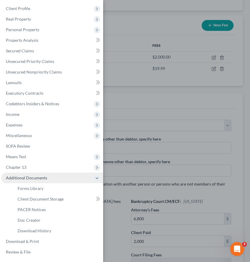
scroll to position [23, 0]
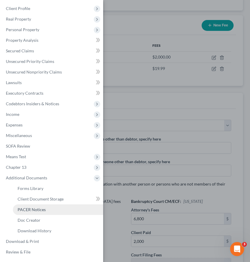
click at [23, 207] on span "PACER Notices" at bounding box center [32, 209] width 28 height 5
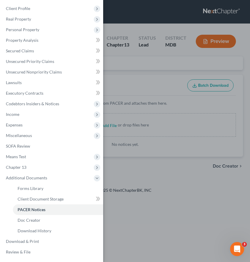
click at [135, 71] on div "Case Dashboard Payments Invoices Payments Payments Credit Report Client Profile" at bounding box center [125, 131] width 250 height 262
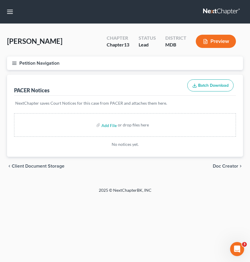
click at [215, 164] on span "Doc Creator" at bounding box center [226, 166] width 26 height 5
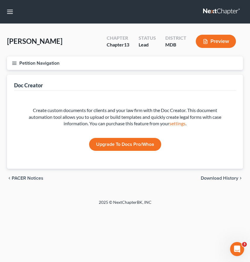
click at [15, 60] on icon "button" at bounding box center [14, 62] width 5 height 5
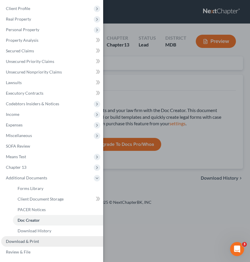
click at [28, 239] on span "Download & Print" at bounding box center [22, 240] width 33 height 5
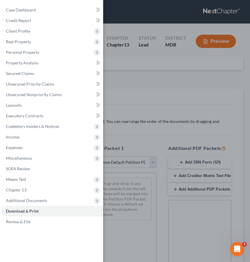
click at [143, 91] on div "Case Dashboard Payments Invoices Payments Payments Credit Report Client Profile" at bounding box center [125, 131] width 250 height 262
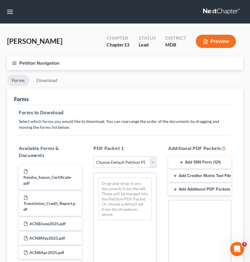
click at [153, 161] on select "Choose Default Petition PDF Packet Complete Bankruptcy Petition (all forms and …" at bounding box center [125, 162] width 63 height 12
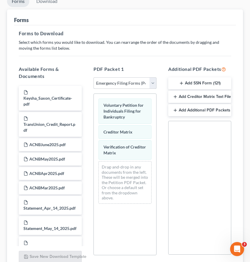
scroll to position [124, 0]
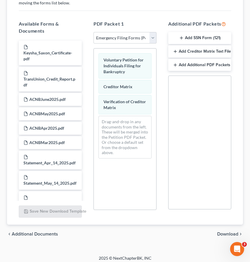
click at [209, 40] on button "Add SSN Form (121)" at bounding box center [200, 38] width 63 height 12
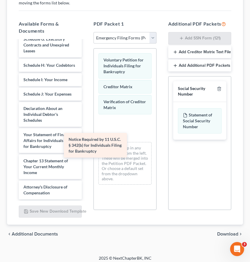
scroll to position [925, 0]
drag, startPoint x: 59, startPoint y: 164, endPoint x: 126, endPoint y: 135, distance: 73.1
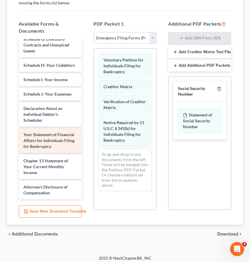
scroll to position [899, 0]
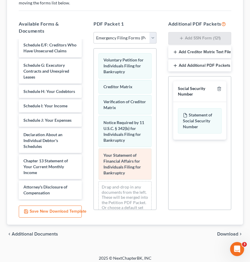
click at [94, 159] on div "Voluntary Petition for Individuals Filing for Bankruptcy Creditor Matrix Verifi…" at bounding box center [125, 138] width 63 height 180
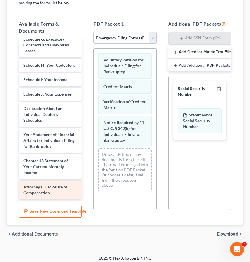
scroll to position [925, 0]
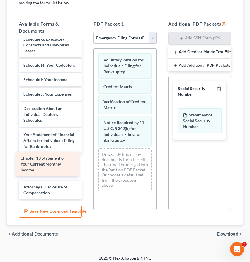
drag, startPoint x: 52, startPoint y: 165, endPoint x: 49, endPoint y: 162, distance: 3.8
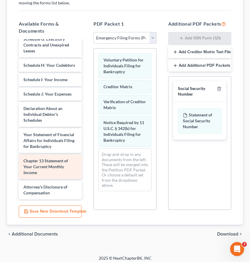
scroll to position [128, 0]
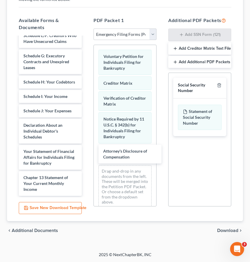
scroll to position [905, 0]
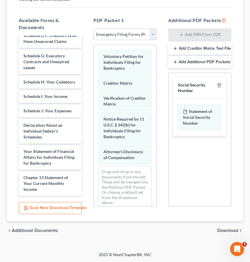
click at [227, 226] on div "chevron_left Additional Documents Download chevron_right" at bounding box center [125, 230] width 236 height 19
click at [227, 231] on span "Download" at bounding box center [228, 230] width 21 height 5
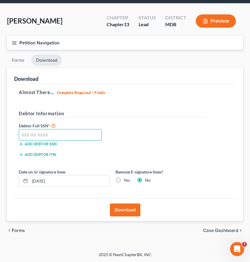
click at [58, 132] on input "text" at bounding box center [60, 135] width 83 height 12
click at [129, 212] on button "Download" at bounding box center [125, 209] width 31 height 13
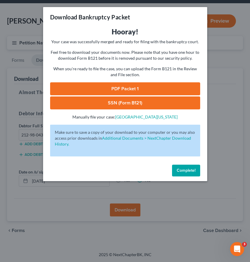
click at [114, 90] on link "PDF Packet 1" at bounding box center [125, 88] width 150 height 13
click at [188, 172] on span "Complete!" at bounding box center [186, 170] width 19 height 5
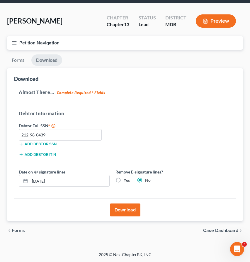
click at [14, 45] on button "Petition Navigation" at bounding box center [125, 43] width 236 height 14
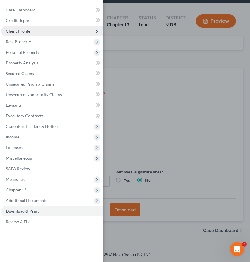
click at [15, 28] on span "Client Profile" at bounding box center [18, 30] width 24 height 5
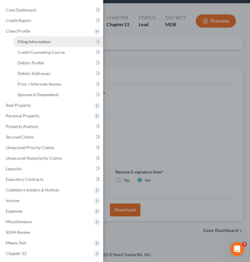
click at [23, 40] on span "Filing Information" at bounding box center [34, 41] width 33 height 5
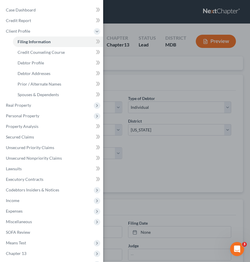
click at [119, 74] on div "Case Dashboard Payments Invoices Payments Payments Credit Report Client Profile" at bounding box center [125, 131] width 250 height 262
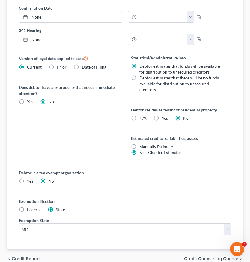
scroll to position [288, 0]
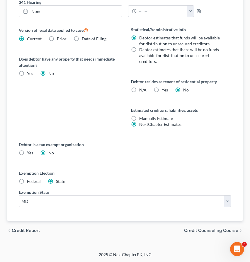
click at [196, 229] on span "Credit Counseling Course" at bounding box center [211, 230] width 54 height 5
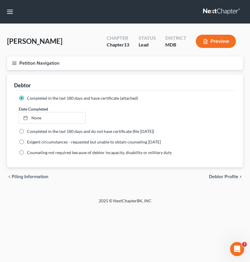
click at [218, 176] on span "Debtor Profile" at bounding box center [223, 176] width 29 height 5
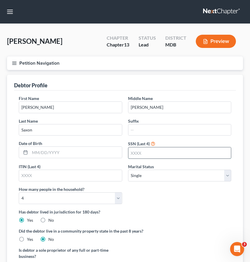
click at [161, 154] on input "text" at bounding box center [180, 152] width 103 height 11
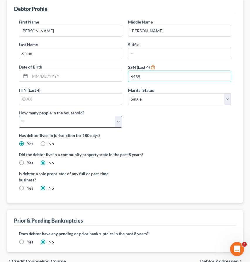
scroll to position [107, 0]
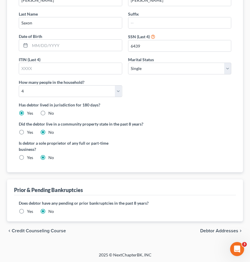
click at [27, 211] on label "Yes" at bounding box center [30, 211] width 6 height 6
click at [29, 211] on input "Yes" at bounding box center [31, 210] width 4 height 4
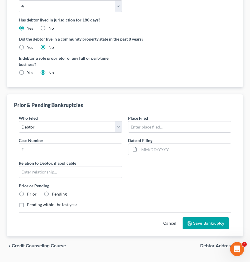
scroll to position [205, 0]
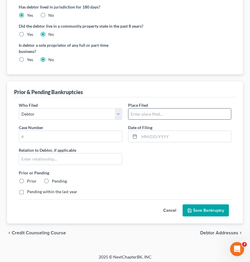
click at [154, 112] on input "text" at bounding box center [180, 113] width 103 height 11
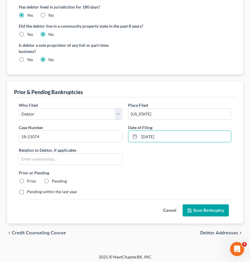
click at [27, 178] on label "Prior" at bounding box center [32, 181] width 10 height 6
click at [29, 178] on input "Prior" at bounding box center [31, 180] width 4 height 4
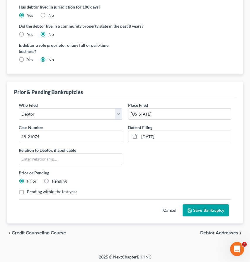
click at [193, 206] on button "Save Bankruptcy" at bounding box center [206, 210] width 46 height 12
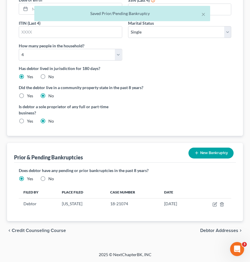
scroll to position [0, 0]
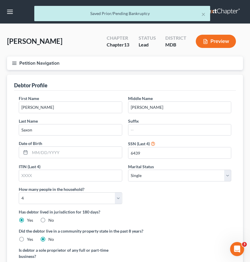
click at [14, 62] on icon "button" at bounding box center [14, 62] width 5 height 5
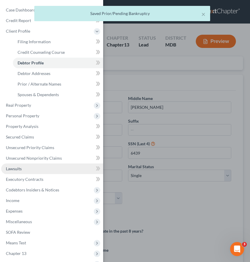
scroll to position [33, 0]
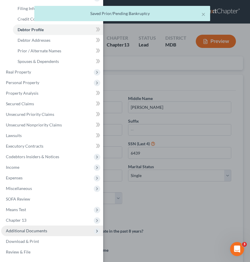
click at [47, 232] on span "Additional Documents" at bounding box center [52, 230] width 102 height 11
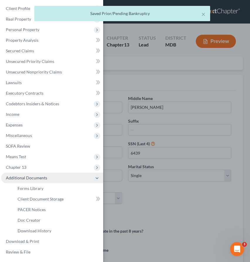
scroll to position [23, 0]
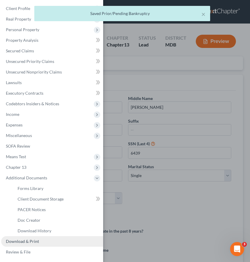
click at [44, 240] on link "Download & Print" at bounding box center [52, 241] width 102 height 11
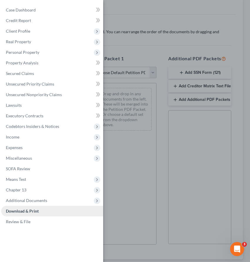
scroll to position [124, 0]
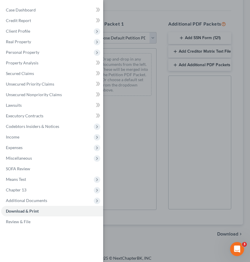
click at [142, 27] on div "Case Dashboard Payments Invoices Payments Payments Credit Report Client Profile" at bounding box center [125, 131] width 250 height 262
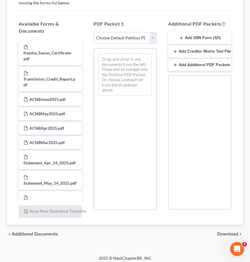
scroll to position [0, 0]
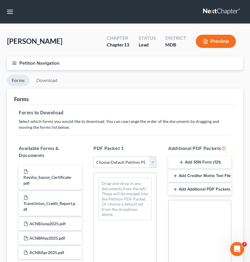
click at [154, 34] on div "Status Lead" at bounding box center [147, 41] width 27 height 17
click at [153, 161] on select "Choose Default Petition PDF Packet Complete Bankruptcy Petition (all forms and …" at bounding box center [125, 162] width 63 height 12
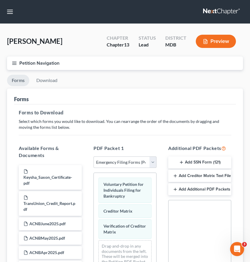
click at [206, 159] on button "Add SSN Form (121)" at bounding box center [200, 162] width 63 height 12
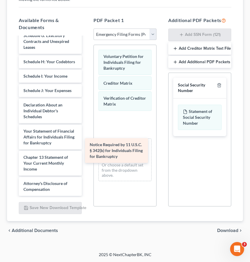
scroll to position [925, 0]
drag, startPoint x: 48, startPoint y: 163, endPoint x: 122, endPoint y: 146, distance: 76.4
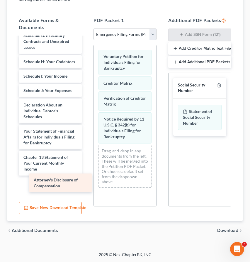
scroll to position [905, 0]
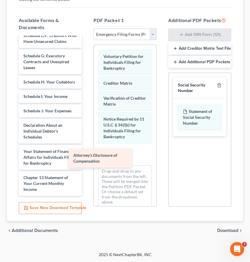
drag, startPoint x: 69, startPoint y: 182, endPoint x: 119, endPoint y: 154, distance: 57.2
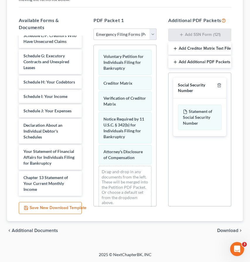
click at [222, 230] on span "Download" at bounding box center [228, 230] width 21 height 5
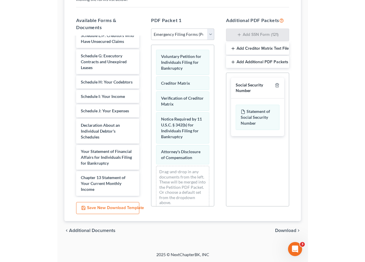
scroll to position [20, 0]
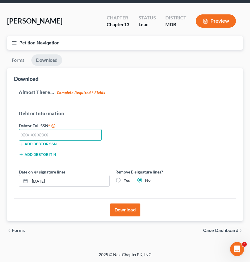
click at [38, 131] on input "text" at bounding box center [60, 135] width 83 height 12
click at [123, 205] on button "Download" at bounding box center [125, 209] width 31 height 13
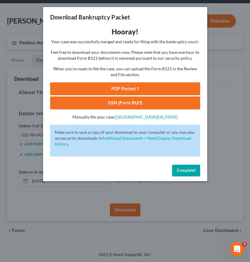
click at [124, 97] on link "SSN (Form B121)" at bounding box center [125, 102] width 150 height 13
click at [116, 92] on link "PDF Packet 1" at bounding box center [125, 88] width 150 height 13
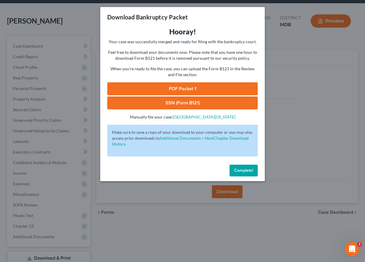
click at [241, 173] on button "Complete!" at bounding box center [243, 170] width 28 height 12
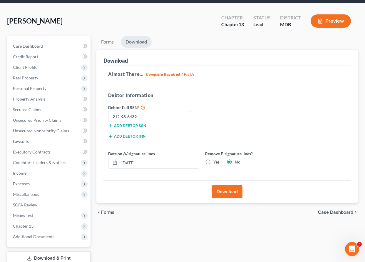
click at [115, 195] on div "Download" at bounding box center [226, 191] width 247 height 23
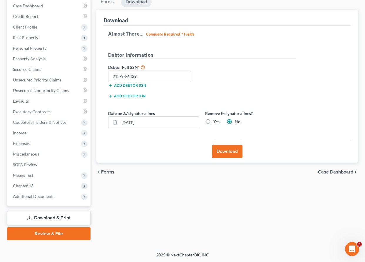
click at [41, 218] on link "Download & Print" at bounding box center [48, 218] width 83 height 14
click at [226, 150] on button "Download" at bounding box center [227, 151] width 31 height 13
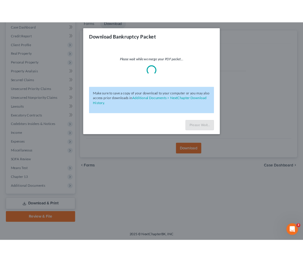
scroll to position [71, 0]
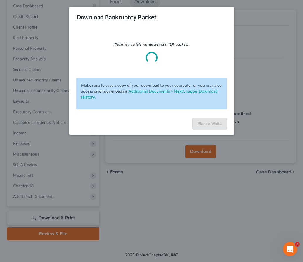
click at [145, 188] on div "Download Bankruptcy Packet Please wait while we merge your PDF packet... Make s…" at bounding box center [151, 131] width 303 height 262
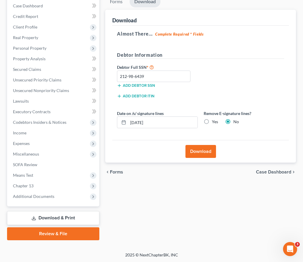
click at [45, 233] on link "Review & File" at bounding box center [53, 233] width 92 height 13
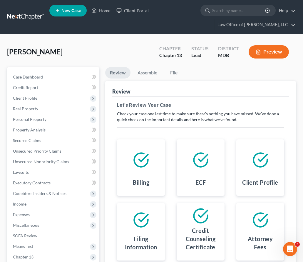
scroll to position [117, 0]
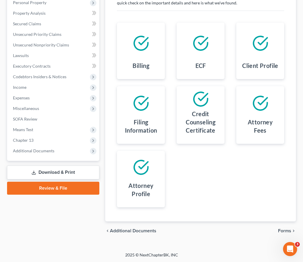
click at [282, 229] on span "Forms" at bounding box center [284, 230] width 13 height 5
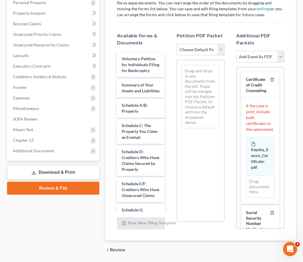
click at [220, 49] on select "Choose Default Petition PDF Packet Emergency Filing (Voluntary Petition and Cre…" at bounding box center [200, 50] width 48 height 12
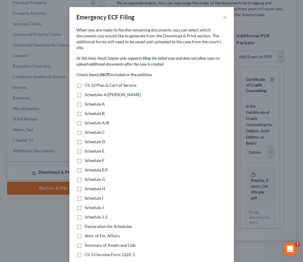
click at [85, 82] on label "Ch 13 Plan & Cert of Service" at bounding box center [111, 85] width 52 height 6
click at [87, 82] on input "Ch 13 Plan & Cert of Service" at bounding box center [89, 84] width 4 height 4
click at [85, 92] on label "Schedules A/B-J" at bounding box center [113, 95] width 56 height 6
click at [87, 92] on input "Schedules A/B-J" at bounding box center [89, 94] width 4 height 4
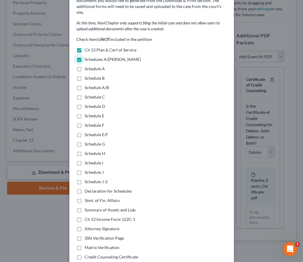
scroll to position [52, 0]
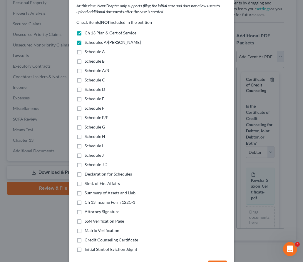
click at [85, 171] on label "Declaration for Schedules" at bounding box center [108, 174] width 47 height 6
click at [87, 171] on input "Declaration for Schedules" at bounding box center [89, 173] width 4 height 4
click at [85, 180] on label "Stmt. of Fin. Affairs" at bounding box center [102, 183] width 35 height 6
click at [87, 180] on input "Stmt. of Fin. Affairs" at bounding box center [89, 182] width 4 height 4
click at [85, 190] on label "Summary of Assets and Liab." at bounding box center [111, 193] width 52 height 6
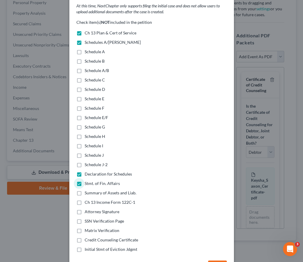
click at [87, 190] on input "Summary of Assets and Liab." at bounding box center [89, 192] width 4 height 4
click at [85, 199] on label "Ch 13 Income Form 122C-1" at bounding box center [110, 202] width 50 height 6
click at [87, 199] on input "Ch 13 Income Form 122C-1" at bounding box center [89, 201] width 4 height 4
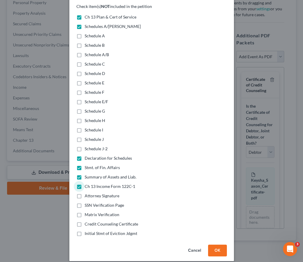
scroll to position [68, 0]
click at [216, 244] on button "OK" at bounding box center [217, 250] width 19 height 12
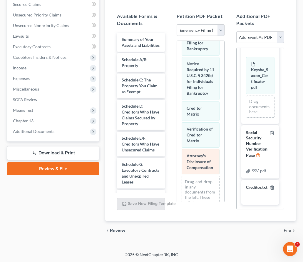
scroll to position [14, 0]
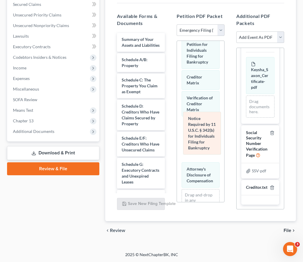
drag, startPoint x: 201, startPoint y: 83, endPoint x: 203, endPoint y: 125, distance: 41.7
click at [203, 125] on div "Notice Required by 11 U.S.C. § 342(b) for Individuals Filing for Bankruptcy Vol…" at bounding box center [200, 142] width 47 height 230
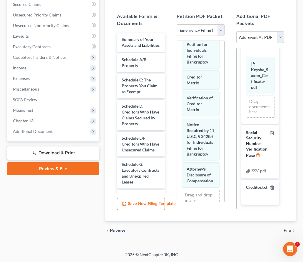
click at [279, 37] on select "Add Event As PDF Packet Affidavit Affidavit of Adequate Protection and Lease Pa…" at bounding box center [260, 37] width 48 height 12
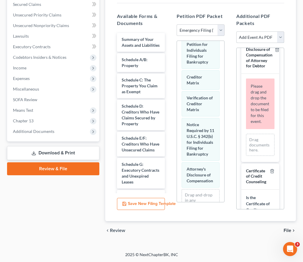
scroll to position [0, 0]
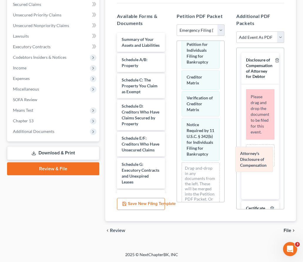
drag, startPoint x: 203, startPoint y: 175, endPoint x: 257, endPoint y: 160, distance: 55.9
click at [224, 160] on div "Attorney's Disclosure of Compensation Voluntary Petition for Individuals Filing…" at bounding box center [200, 128] width 47 height 203
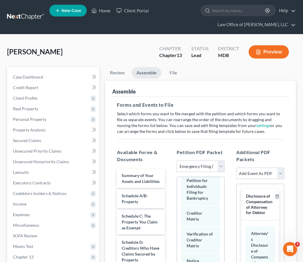
click at [273, 49] on button "Preview" at bounding box center [268, 51] width 40 height 13
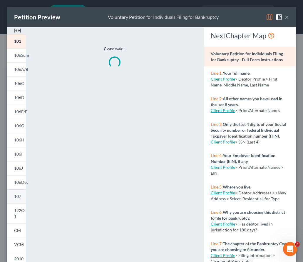
scroll to position [64, 0]
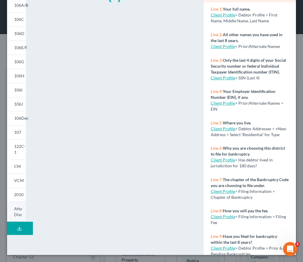
click at [18, 210] on span "Atty Disc" at bounding box center [18, 211] width 8 height 11
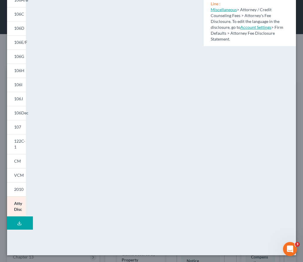
scroll to position [0, 0]
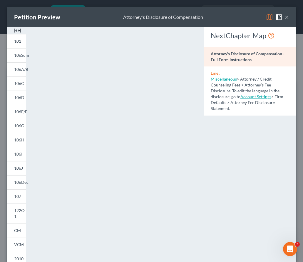
click at [286, 16] on button "×" at bounding box center [286, 17] width 4 height 7
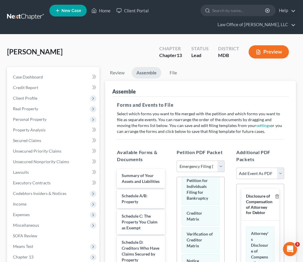
scroll to position [136, 0]
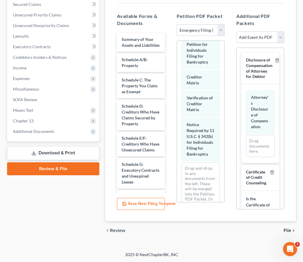
click at [287, 230] on span "File" at bounding box center [287, 230] width 8 height 5
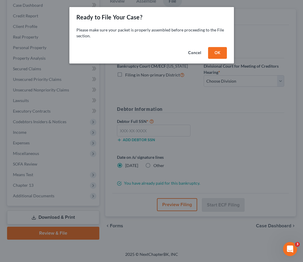
scroll to position [71, 0]
click at [215, 53] on button "OK" at bounding box center [217, 53] width 19 height 12
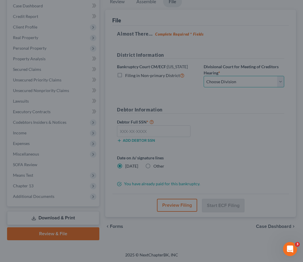
click at [215, 81] on select "Choose Division Baltimore Greenbelt" at bounding box center [243, 82] width 80 height 12
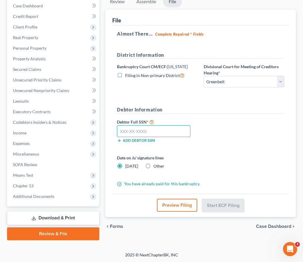
click at [163, 130] on input "text" at bounding box center [153, 131] width 73 height 12
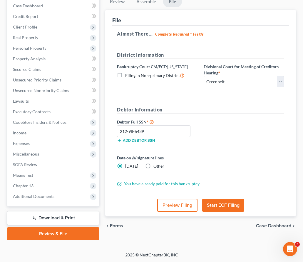
click at [211, 206] on button "Start ECF Filing" at bounding box center [223, 204] width 42 height 13
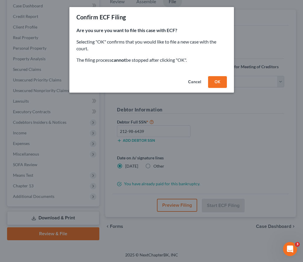
click at [214, 79] on button "OK" at bounding box center [217, 82] width 19 height 12
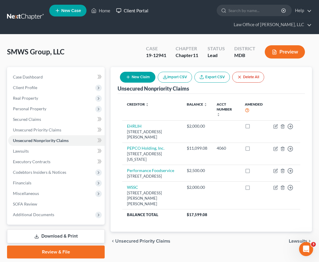
click at [134, 10] on link "Client Portal" at bounding box center [132, 10] width 38 height 11
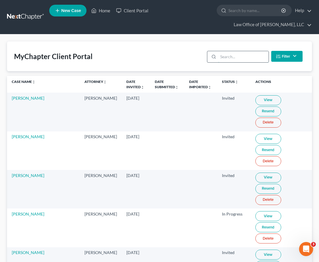
click at [236, 56] on input "search" at bounding box center [243, 56] width 50 height 11
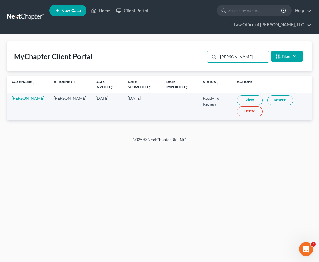
type input "[PERSON_NAME]"
click at [237, 97] on link "View" at bounding box center [250, 100] width 26 height 10
